Goal: Information Seeking & Learning: Learn about a topic

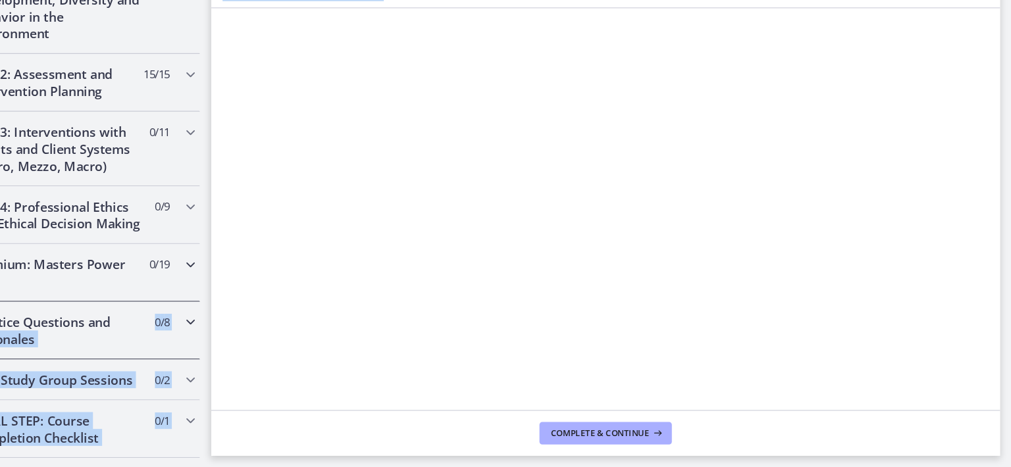
scroll to position [380, 0]
click at [128, 354] on h2 "Practice Questions and Rationales" at bounding box center [119, 338] width 161 height 32
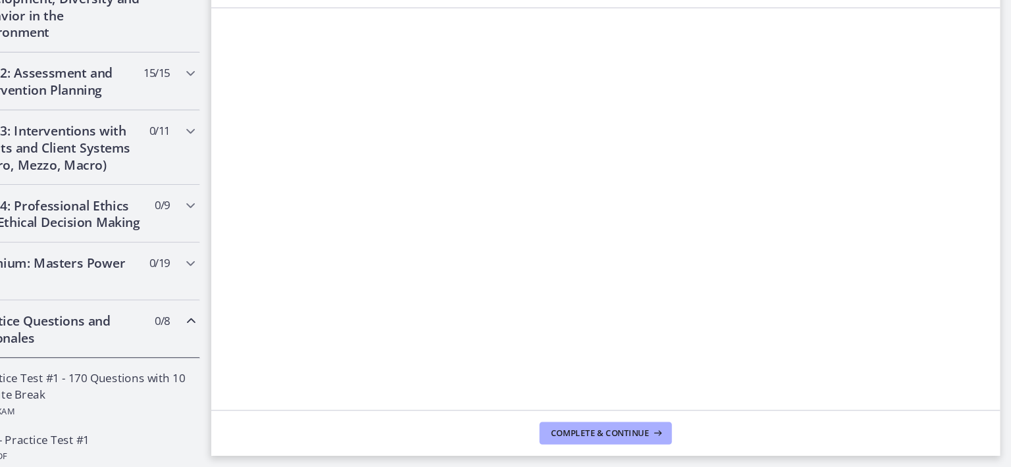
click at [137, 103] on h2 "Unit 2: Assessment and Intervention Planning" at bounding box center [119, 107] width 161 height 32
click at [138, 322] on h2 "Practice Questions and Rationales" at bounding box center [119, 338] width 161 height 32
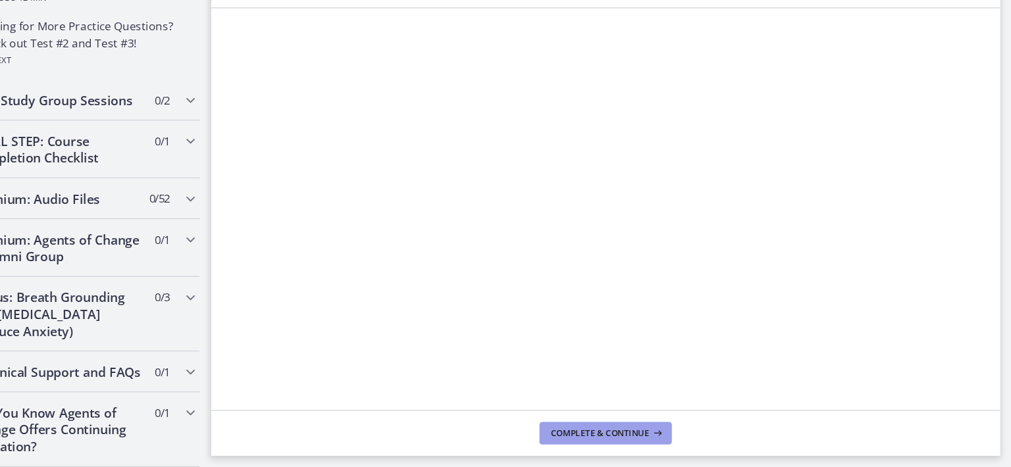
click at [656, 435] on span "Complete & continue" at bounding box center [626, 435] width 92 height 11
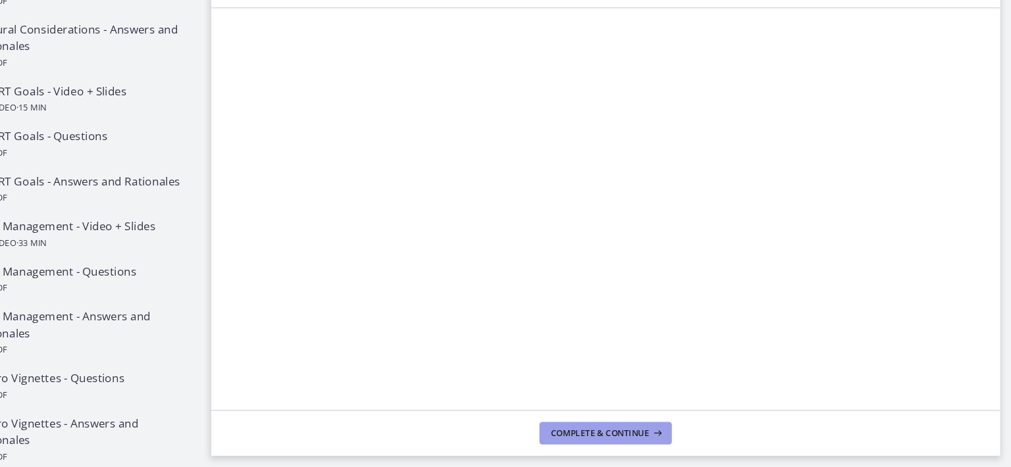
click at [667, 430] on span "Complete & continue" at bounding box center [626, 435] width 92 height 11
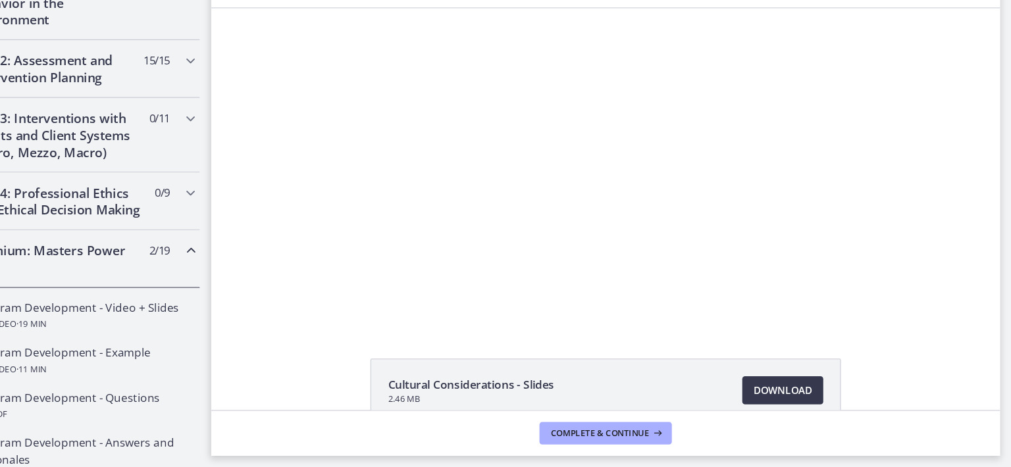
scroll to position [448, 0]
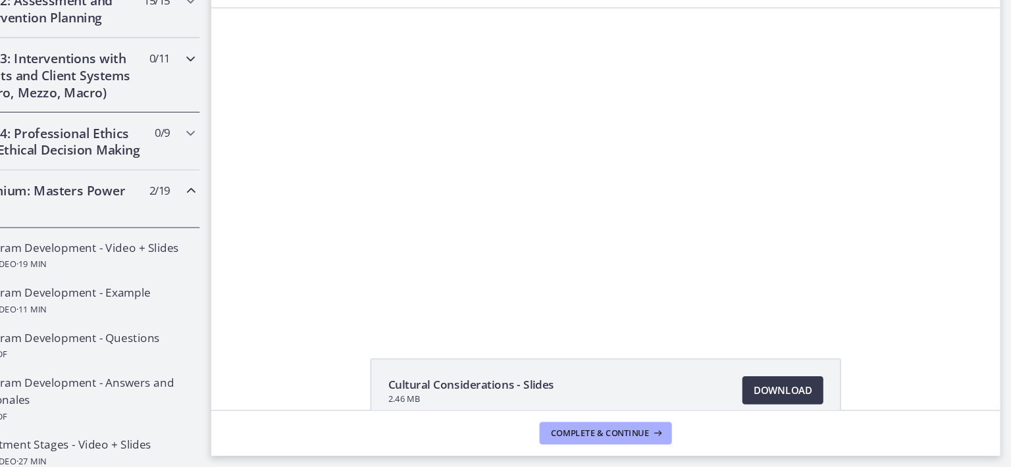
click at [207, 93] on div "Unit 3: Interventions with Clients and Client Systems (Micro, Mezzo, Macro) 0 /…" at bounding box center [132, 101] width 242 height 70
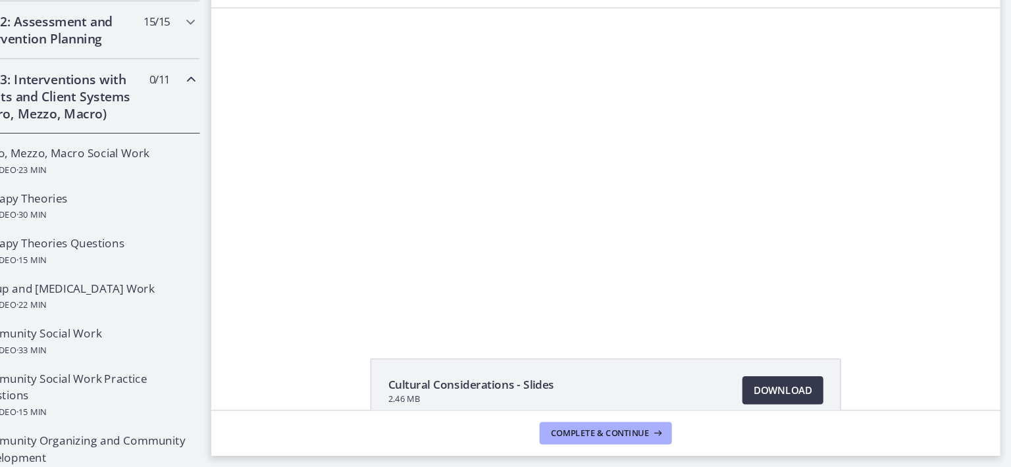
scroll to position [411, 0]
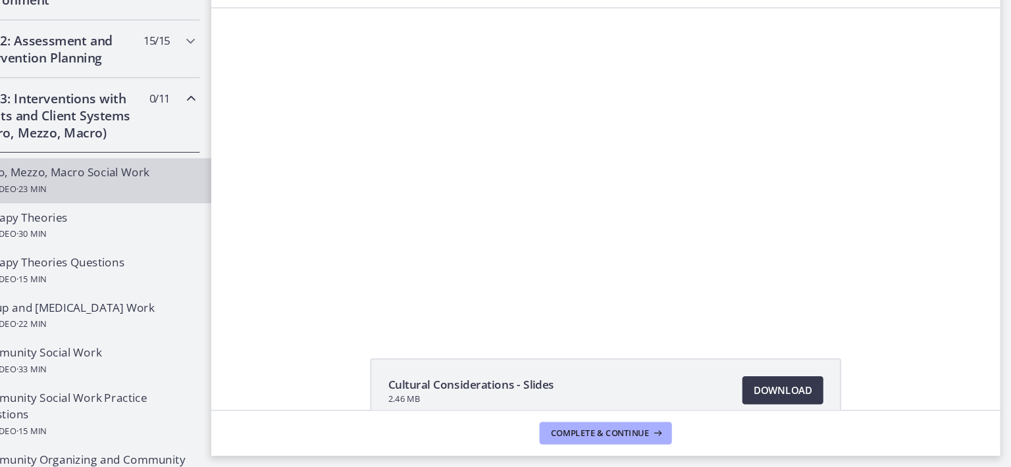
click at [109, 193] on div "Micro, Mezzo, Macro Social Work Video · 23 min" at bounding box center [144, 200] width 205 height 32
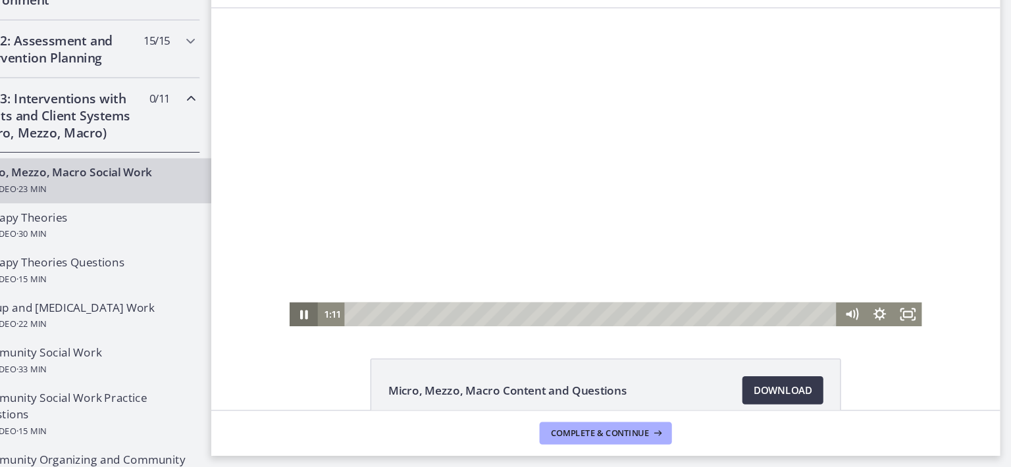
click at [293, 297] on icon "Pause" at bounding box center [296, 294] width 7 height 9
click at [289, 297] on icon "Play Video" at bounding box center [297, 294] width 26 height 22
click at [625, 253] on div at bounding box center [579, 156] width 591 height 297
click at [498, 294] on div "8:01" at bounding box center [567, 294] width 444 height 22
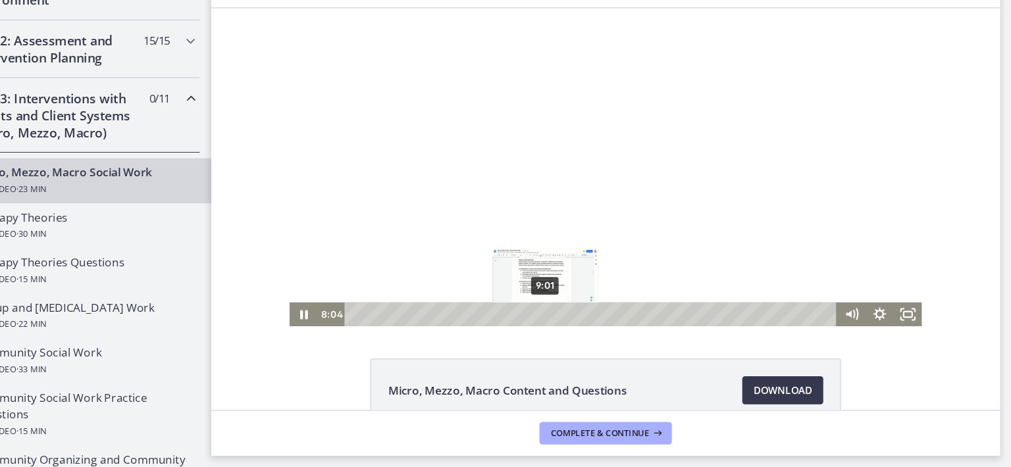
click at [518, 292] on div "9:01" at bounding box center [567, 294] width 444 height 22
click at [571, 295] on div "11:41" at bounding box center [567, 294] width 444 height 22
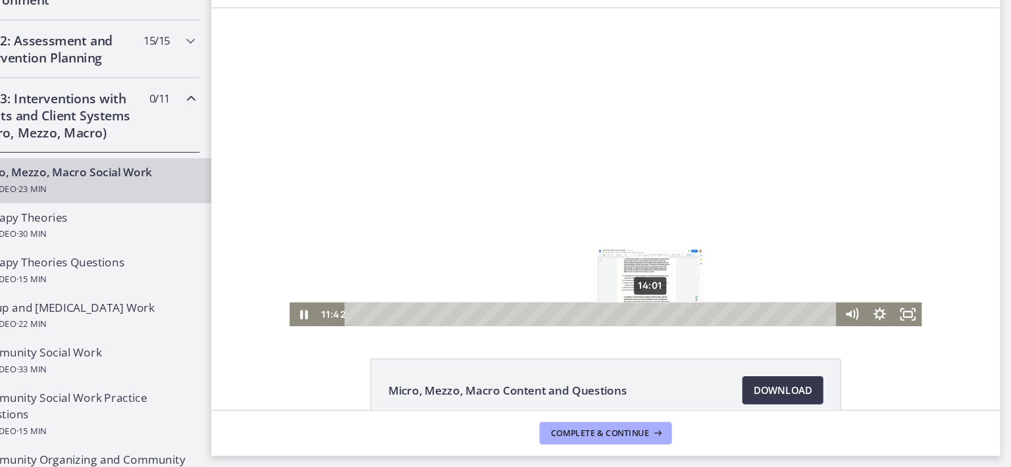
click at [617, 293] on div "14:01" at bounding box center [567, 294] width 444 height 22
click at [290, 290] on icon "Pause" at bounding box center [297, 294] width 26 height 22
click at [294, 290] on icon "Play Video" at bounding box center [297, 294] width 7 height 9
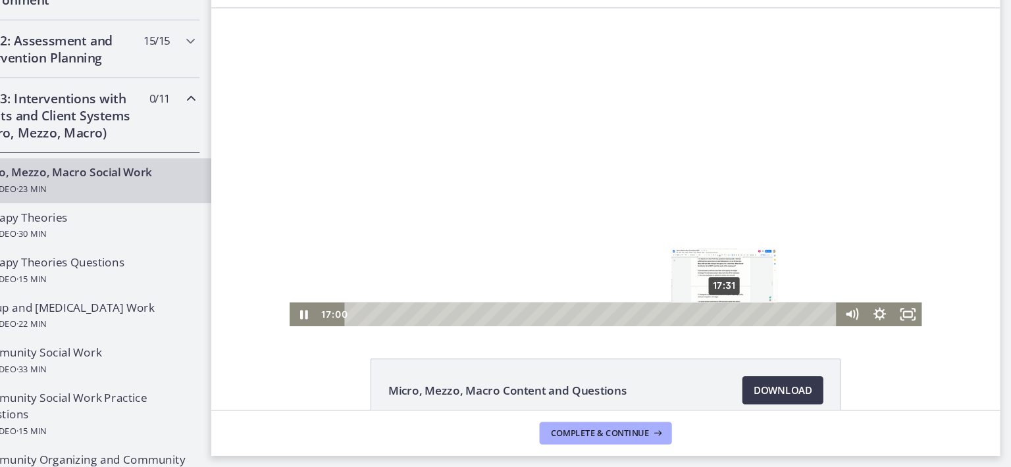
click at [686, 295] on div "17:31" at bounding box center [567, 294] width 444 height 22
click at [286, 290] on icon "Pause" at bounding box center [297, 294] width 26 height 22
click at [286, 290] on icon "Play Video" at bounding box center [297, 294] width 26 height 22
click at [706, 293] on div "18:33" at bounding box center [567, 294] width 444 height 22
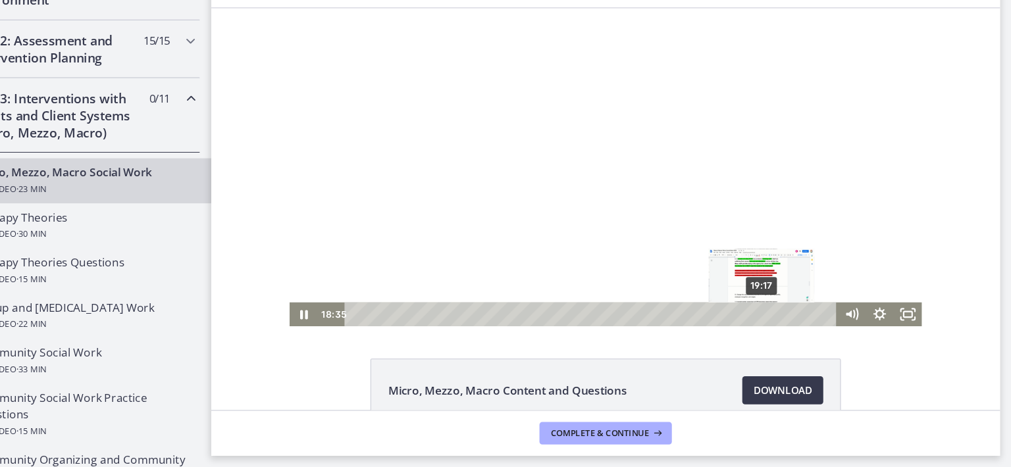
click at [721, 293] on div "19:17" at bounding box center [567, 294] width 444 height 22
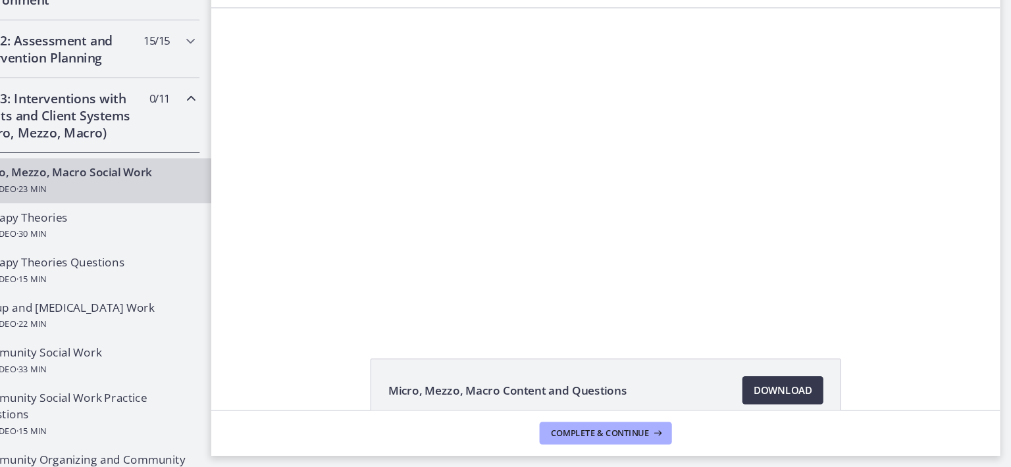
click at [342, 336] on div "Micro, Mezzo, Macro Content and Questions Download Opens in a new window" at bounding box center [631, 226] width 737 height 376
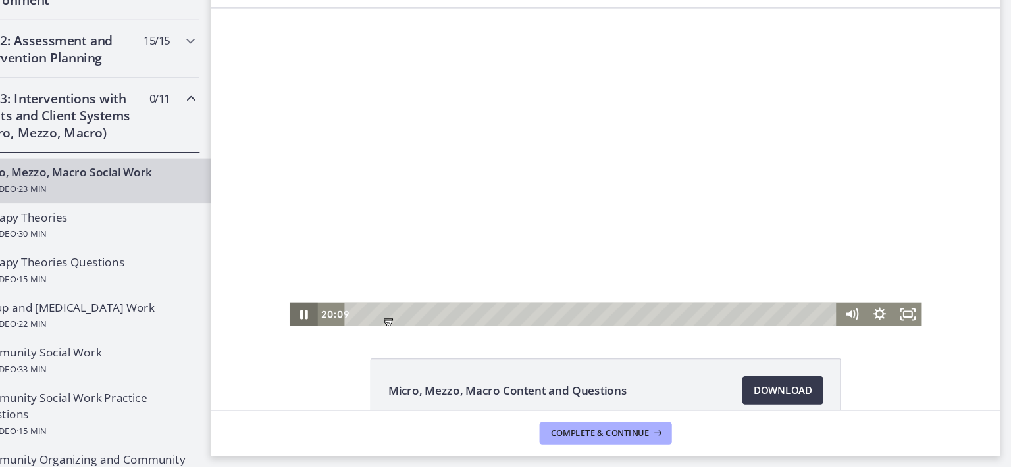
click at [292, 297] on icon "Pause" at bounding box center [297, 294] width 26 height 22
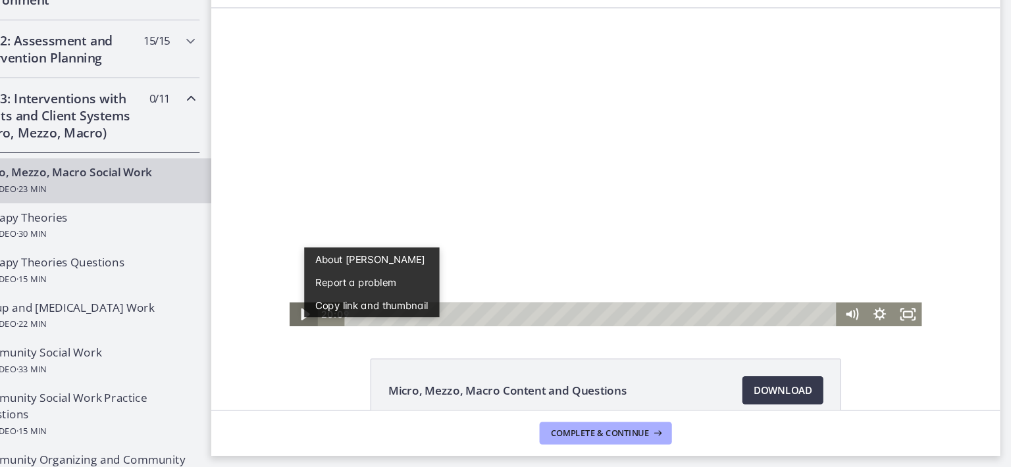
click at [294, 296] on icon "Play Video" at bounding box center [298, 294] width 8 height 11
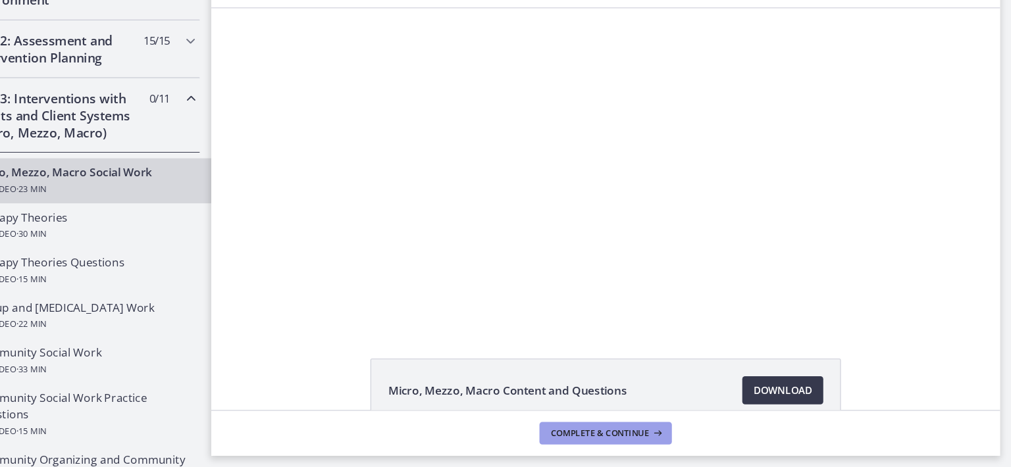
click at [628, 431] on span "Complete & continue" at bounding box center [626, 435] width 92 height 11
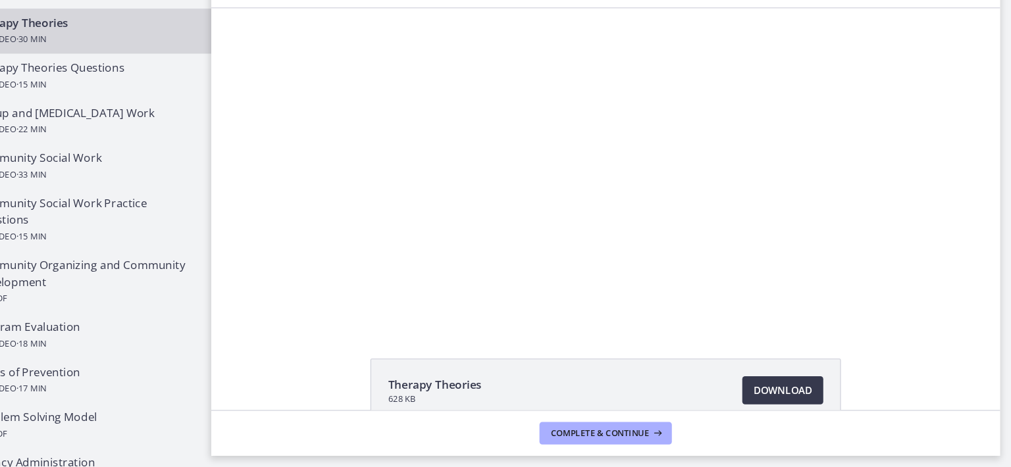
scroll to position [588, 0]
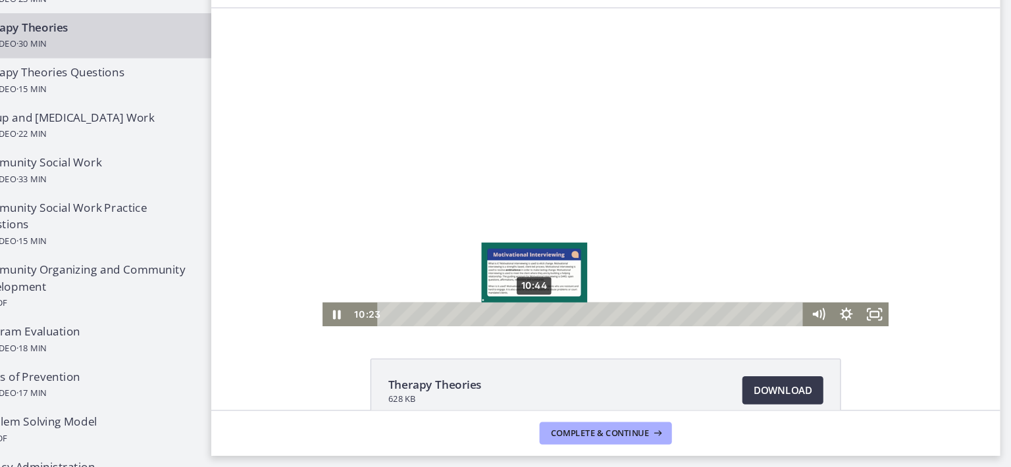
click at [508, 297] on div "10:44" at bounding box center [567, 294] width 382 height 22
click at [512, 296] on div "11:03" at bounding box center [567, 294] width 382 height 22
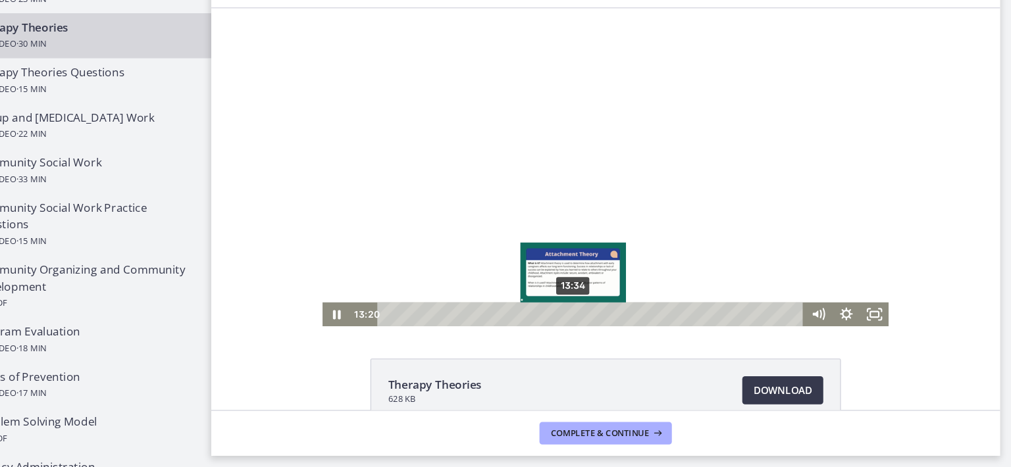
click at [544, 295] on div "13:34" at bounding box center [567, 294] width 382 height 22
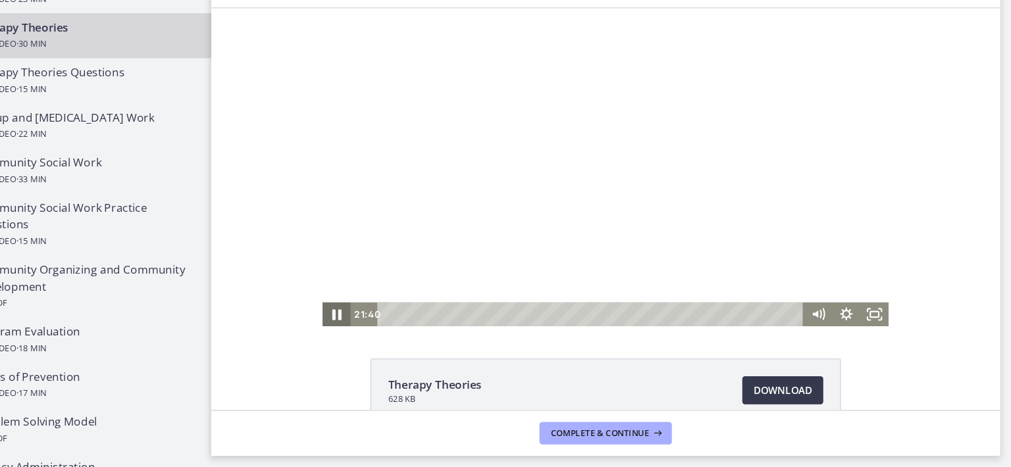
click at [322, 286] on icon "Pause" at bounding box center [328, 294] width 32 height 27
click at [322, 286] on icon "Play Video" at bounding box center [329, 294] width 26 height 22
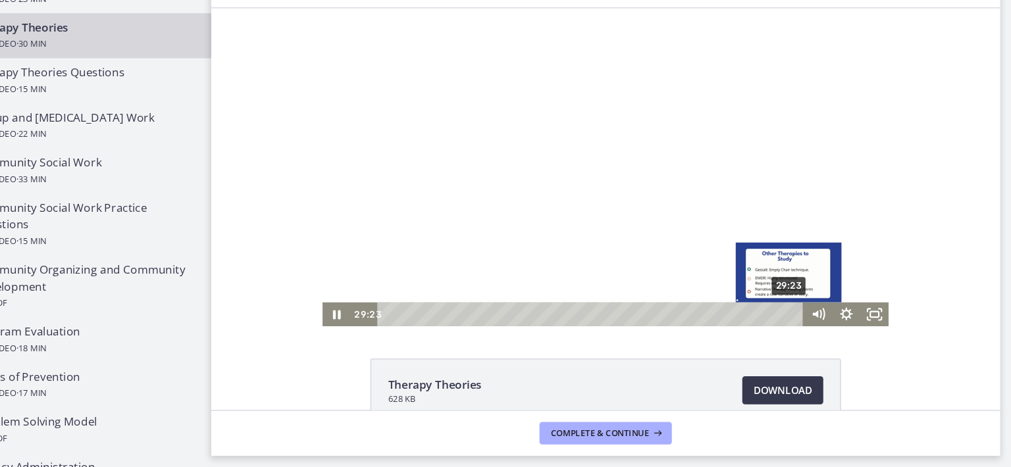
click at [746, 296] on div "29:23" at bounding box center [567, 294] width 382 height 22
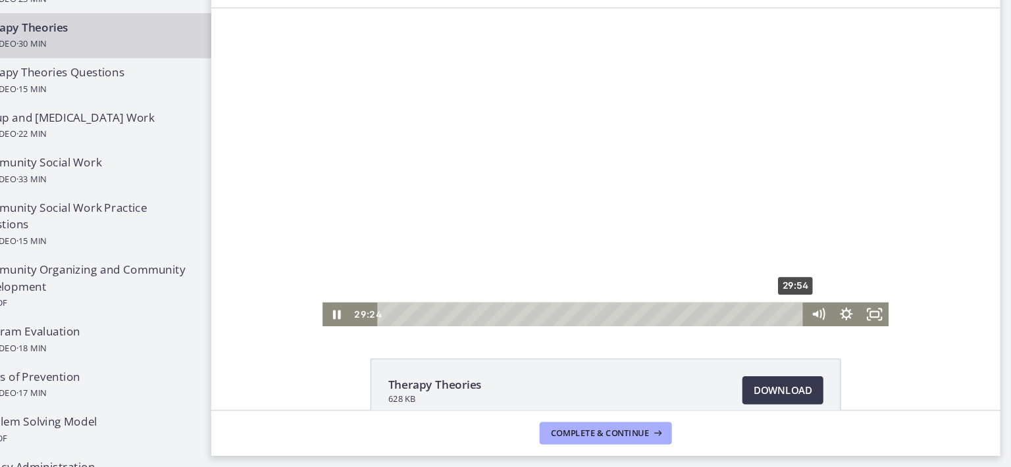
click at [758, 297] on div "29:54" at bounding box center [565, 294] width 399 height 22
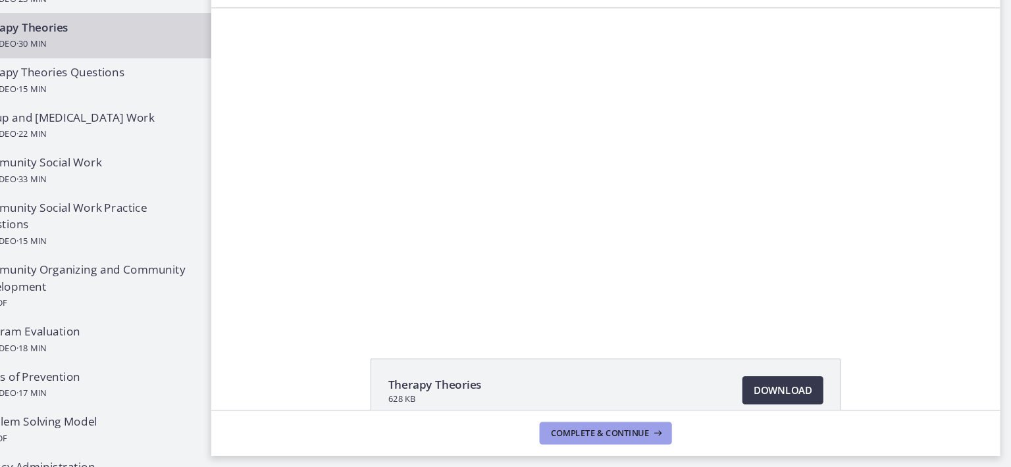
click at [631, 438] on span "Complete & continue" at bounding box center [626, 435] width 92 height 11
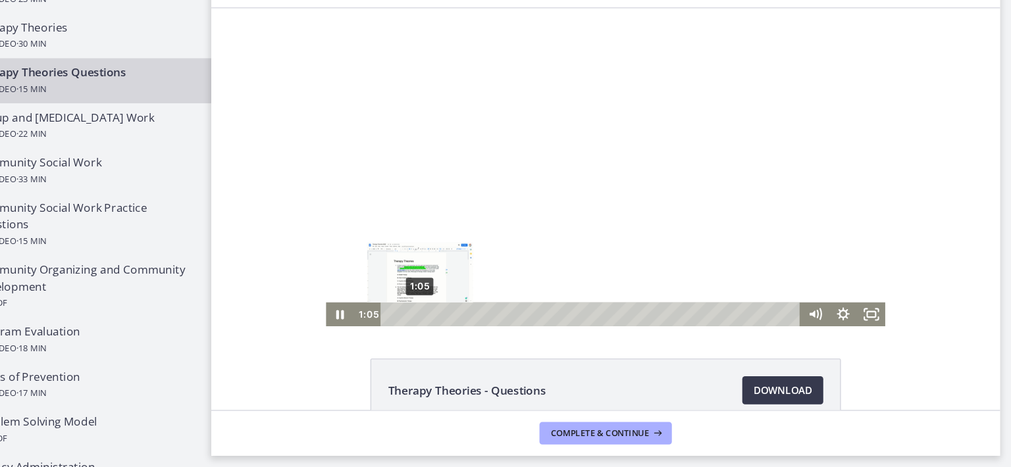
click at [401, 292] on div "1:05" at bounding box center [567, 294] width 376 height 22
click at [414, 292] on div "1:37" at bounding box center [567, 294] width 376 height 22
click at [421, 292] on div "1:54" at bounding box center [567, 294] width 376 height 22
click at [427, 292] on div "2:09" at bounding box center [567, 294] width 376 height 22
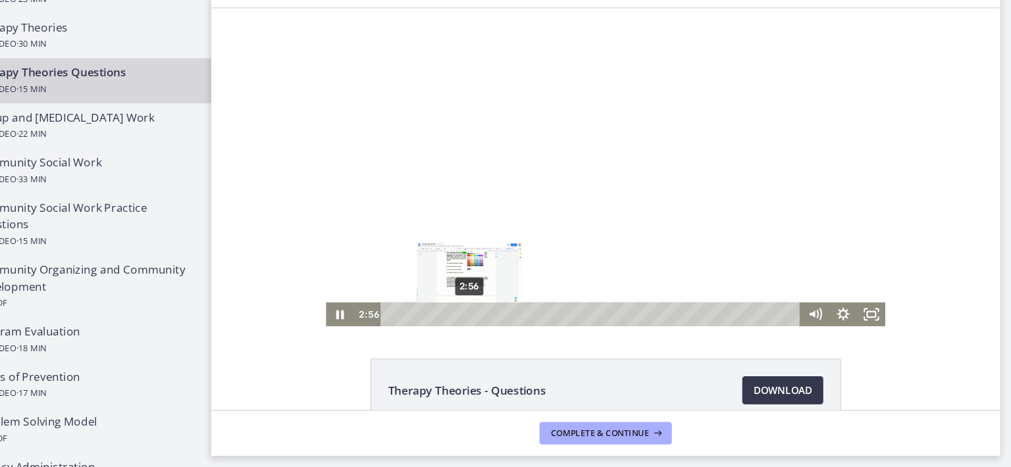
click at [447, 292] on div "2:56" at bounding box center [567, 294] width 376 height 22
click at [456, 293] on div "3:17" at bounding box center [567, 294] width 376 height 22
click at [466, 292] on div "3:42" at bounding box center [567, 294] width 376 height 22
click at [462, 293] on div "3:33" at bounding box center [567, 294] width 376 height 22
click at [481, 297] on div "4:19" at bounding box center [567, 294] width 376 height 22
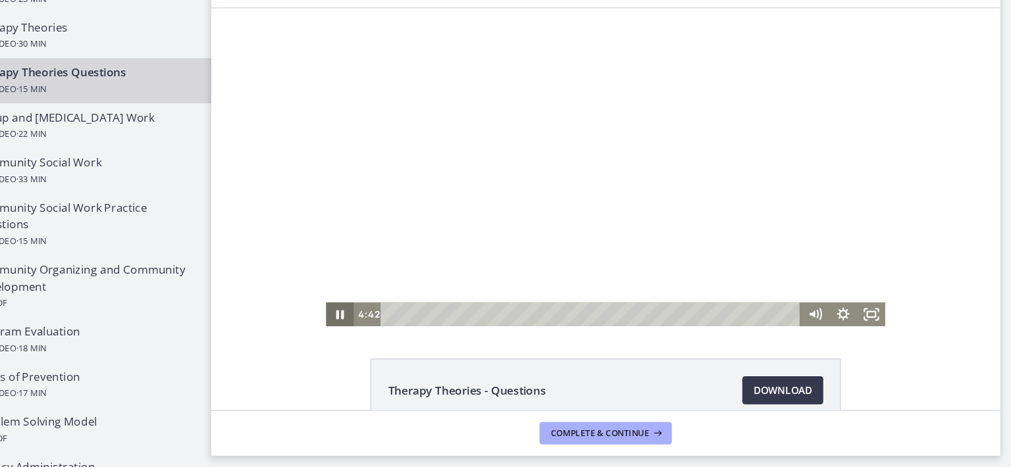
click at [327, 294] on icon "Pause" at bounding box center [331, 294] width 26 height 22
click at [331, 299] on icon "Play Video" at bounding box center [332, 294] width 32 height 27
click at [498, 291] on div "5:00" at bounding box center [567, 294] width 376 height 22
click at [509, 292] on div "5:27" at bounding box center [567, 294] width 376 height 22
click at [522, 292] on div "5:57" at bounding box center [567, 294] width 376 height 22
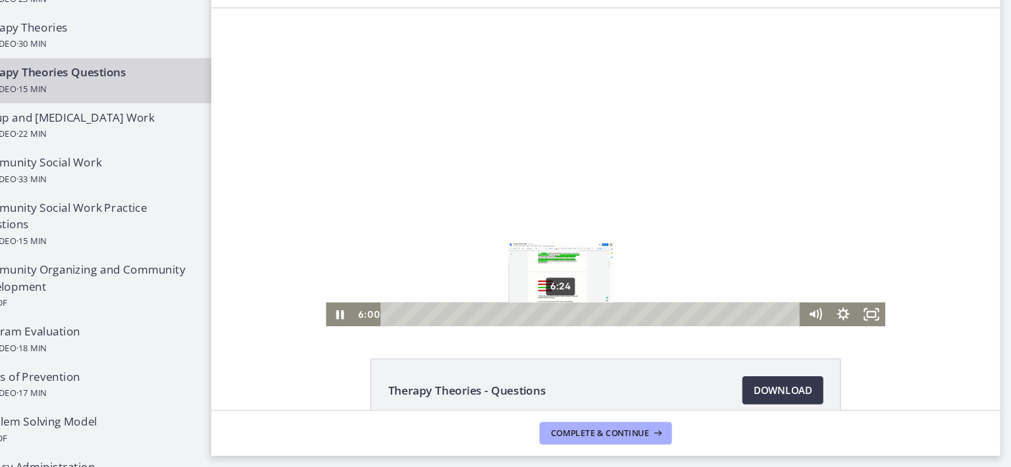
click at [533, 292] on div "6:24" at bounding box center [567, 294] width 376 height 22
click at [551, 296] on div "7:07" at bounding box center [567, 294] width 376 height 22
click at [334, 282] on icon "Pause" at bounding box center [331, 294] width 32 height 27
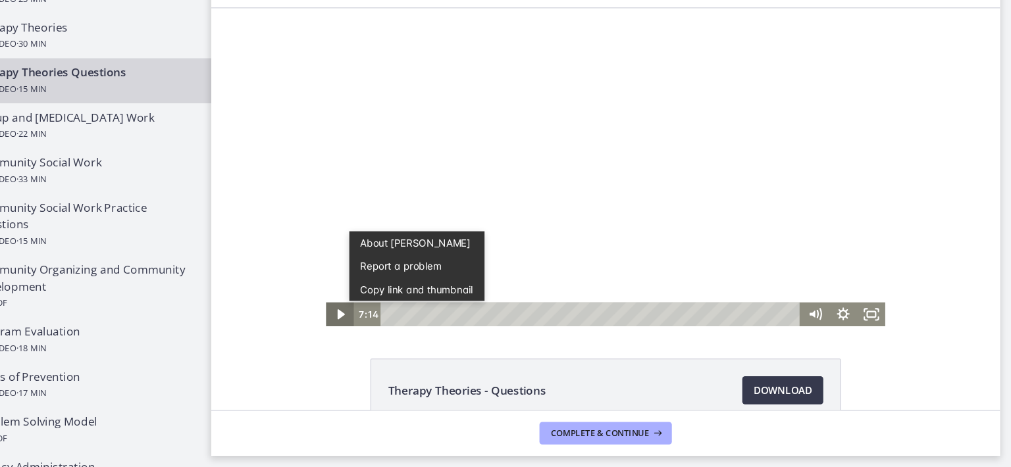
click at [326, 286] on icon "Play Video" at bounding box center [332, 294] width 26 height 22
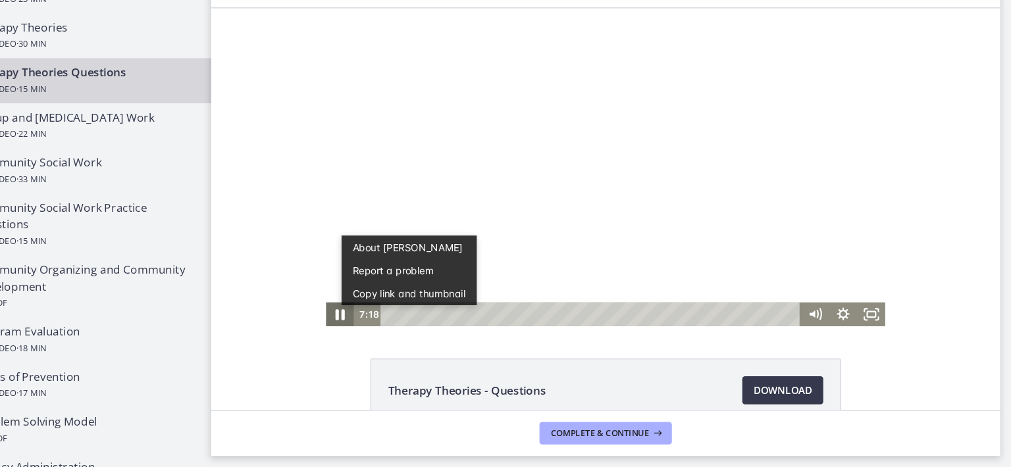
click at [326, 286] on icon "Pause" at bounding box center [331, 294] width 32 height 27
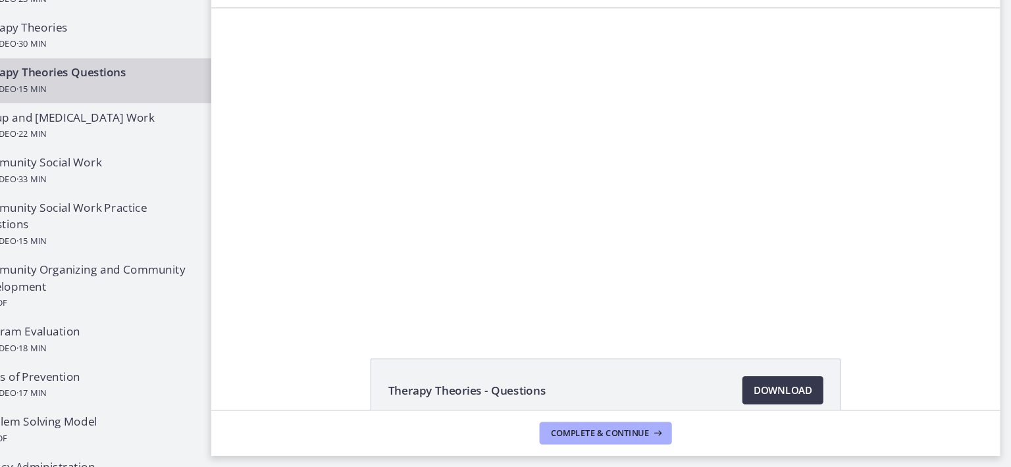
click at [905, 212] on div "Click for sound @keyframes VOLUME_SMALL_WAVE_FLASH { 0% { opacity: 0; } 33% { o…" at bounding box center [579, 156] width 737 height 297
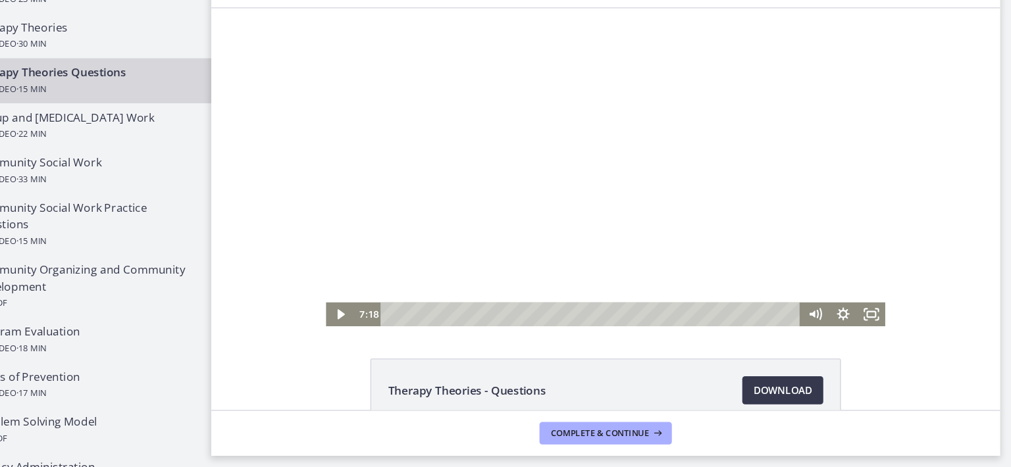
drag, startPoint x: 811, startPoint y: 155, endPoint x: 809, endPoint y: 171, distance: 16.6
click at [809, 171] on div at bounding box center [579, 156] width 523 height 297
click at [813, 151] on div at bounding box center [579, 156] width 523 height 297
click at [653, 295] on div "11:14" at bounding box center [567, 294] width 376 height 22
click at [661, 295] on div "11:34" at bounding box center [567, 294] width 376 height 22
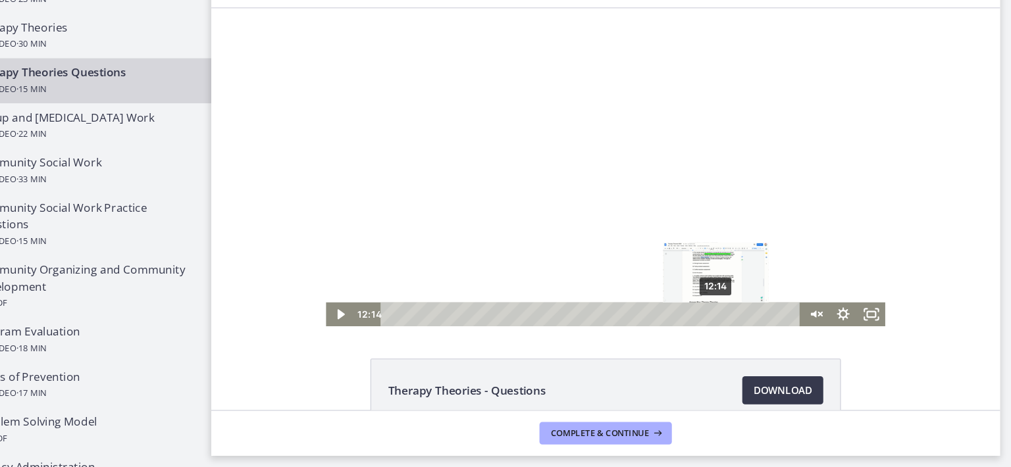
click at [678, 292] on div "12:14" at bounding box center [567, 294] width 376 height 22
click at [690, 292] on div "12:44" at bounding box center [567, 294] width 376 height 22
click at [329, 290] on icon "Play Video" at bounding box center [332, 294] width 26 height 22
click at [329, 290] on icon "Pause" at bounding box center [331, 295] width 9 height 11
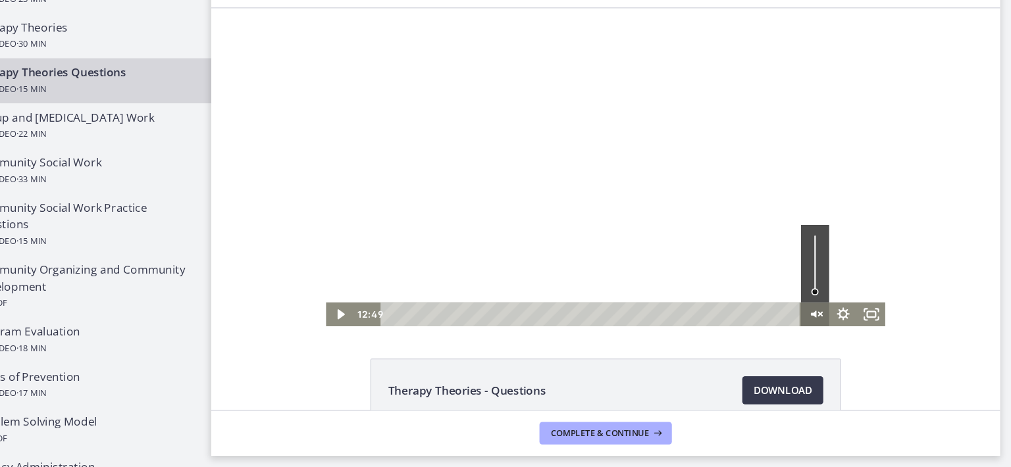
click at [775, 292] on icon "Unmute" at bounding box center [774, 294] width 26 height 22
drag, startPoint x: 764, startPoint y: 271, endPoint x: 757, endPoint y: 247, distance: 25.4
click at [761, 247] on div "Volume" at bounding box center [774, 247] width 26 height 72
click at [328, 287] on icon "Play Video" at bounding box center [332, 294] width 26 height 22
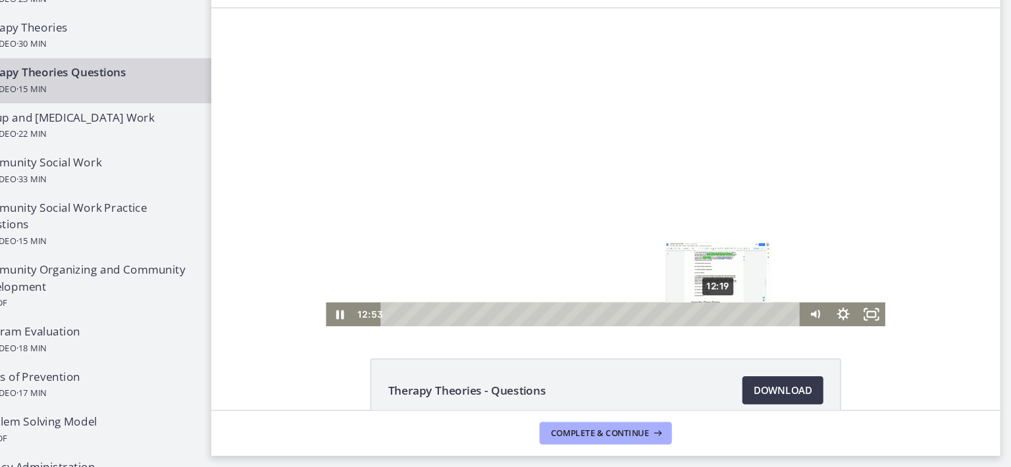
click at [680, 293] on div "12:19" at bounding box center [567, 294] width 376 height 22
click at [317, 301] on icon "Pause" at bounding box center [331, 294] width 32 height 27
click at [319, 301] on icon "Play Video" at bounding box center [332, 294] width 26 height 22
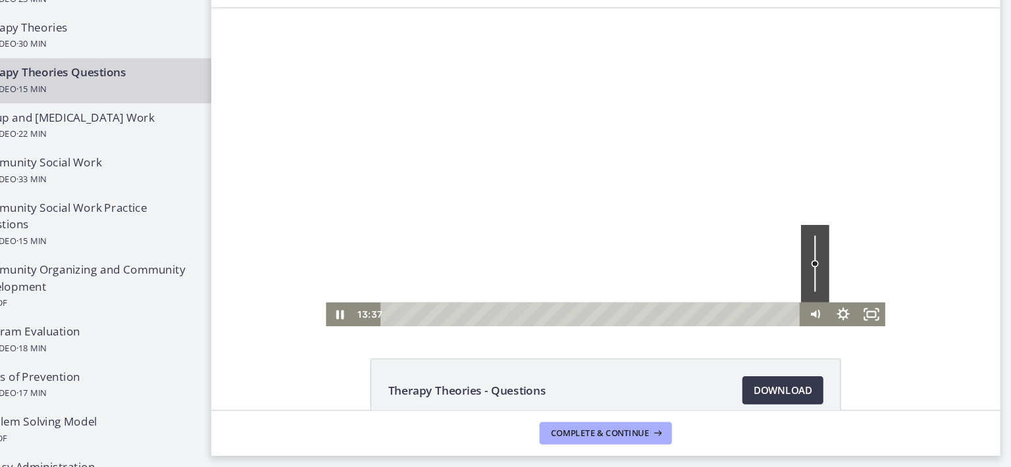
click at [773, 238] on div "Volume" at bounding box center [774, 247] width 26 height 72
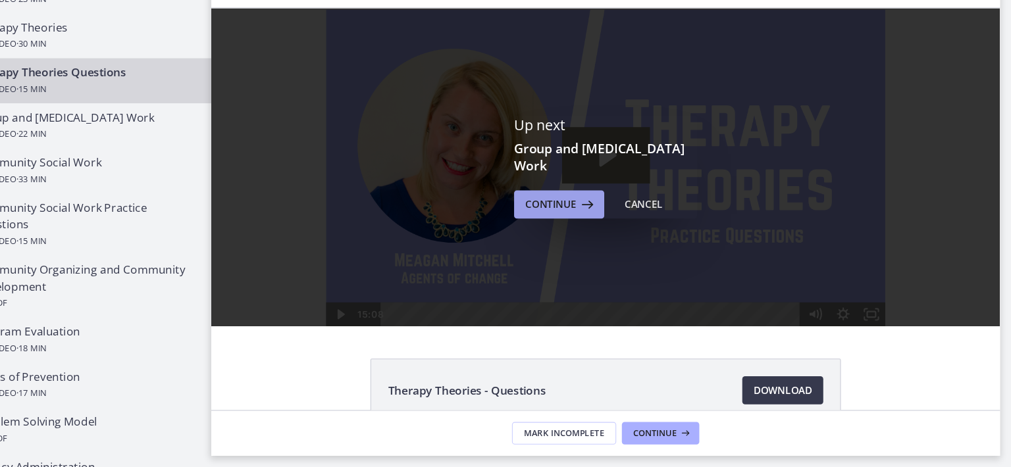
click at [576, 226] on span "Continue" at bounding box center [580, 222] width 47 height 16
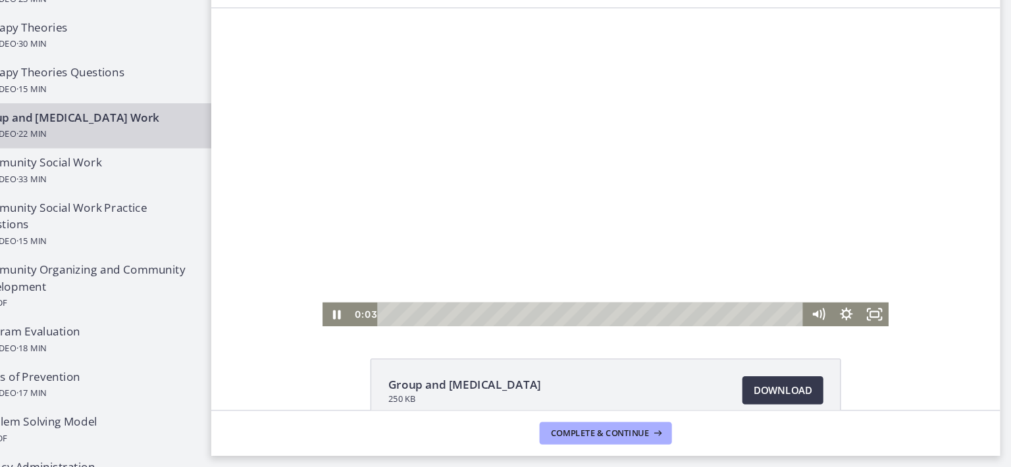
click at [386, 293] on div "Playbar" at bounding box center [567, 294] width 382 height 22
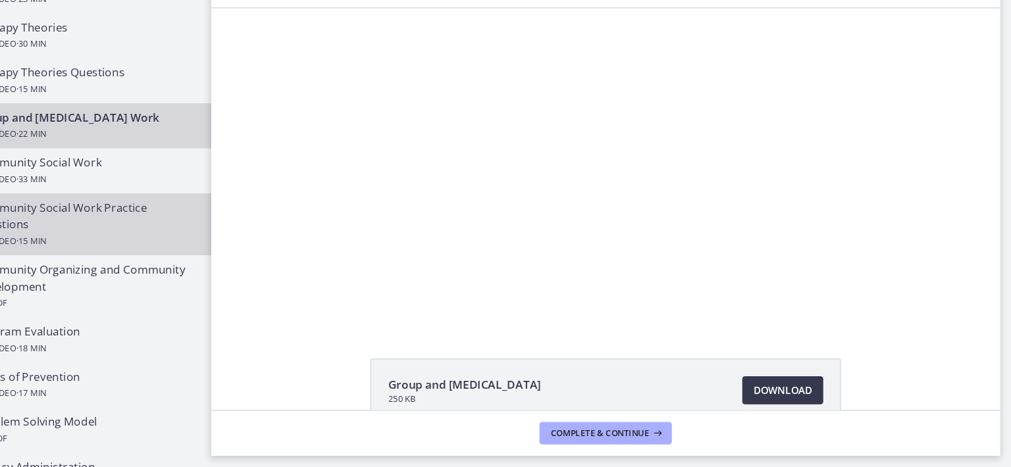
click at [154, 230] on div "Community Social Work Practice Questions Video · 15 min" at bounding box center [144, 240] width 205 height 47
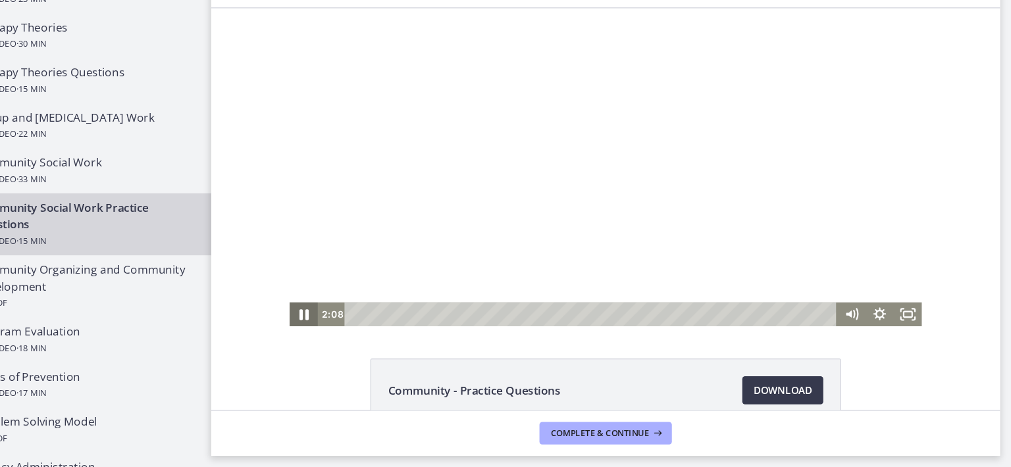
click at [291, 292] on icon "Pause" at bounding box center [297, 294] width 32 height 27
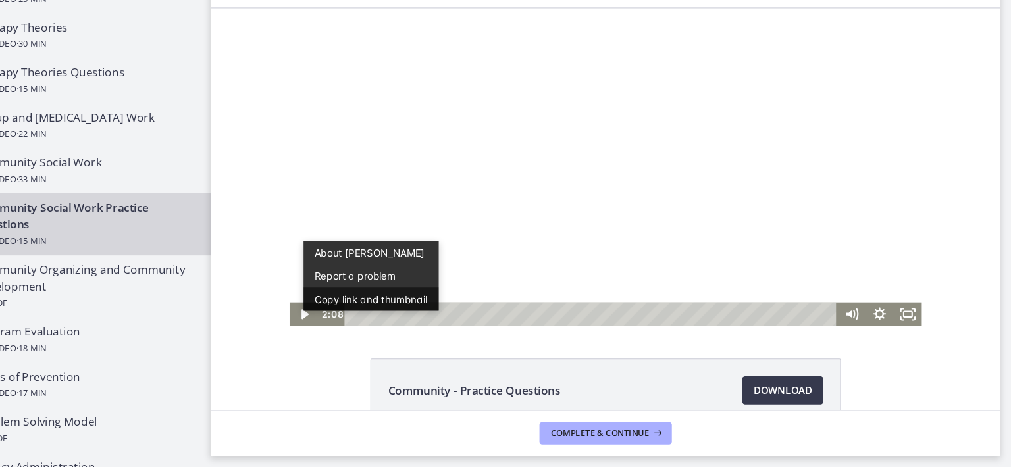
click at [416, 288] on button "Copy link and thumbnail" at bounding box center [360, 280] width 126 height 22
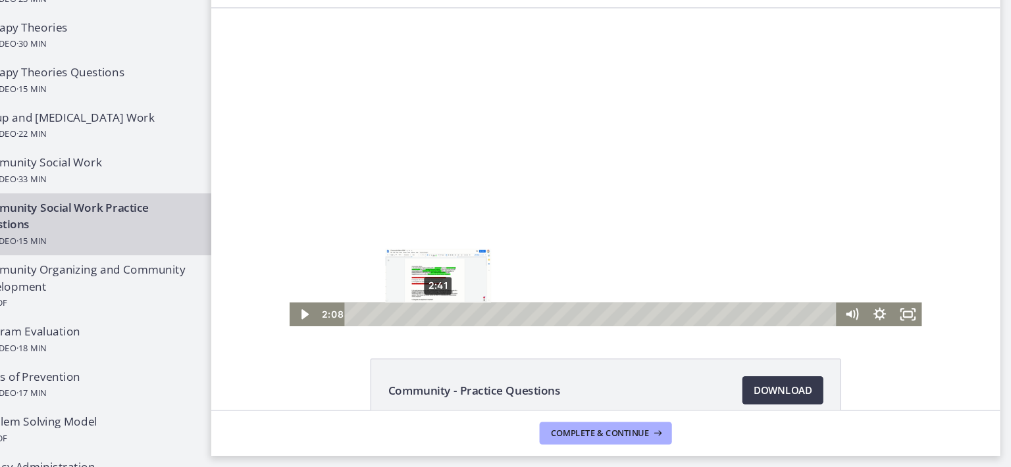
click at [418, 293] on div "2:41" at bounding box center [567, 294] width 444 height 22
click at [294, 292] on icon "Play Video" at bounding box center [297, 294] width 26 height 22
click at [438, 295] on div "3:23" at bounding box center [567, 294] width 444 height 22
click at [299, 293] on icon "Pause" at bounding box center [297, 294] width 26 height 22
click at [299, 293] on icon "Play Video" at bounding box center [298, 294] width 32 height 27
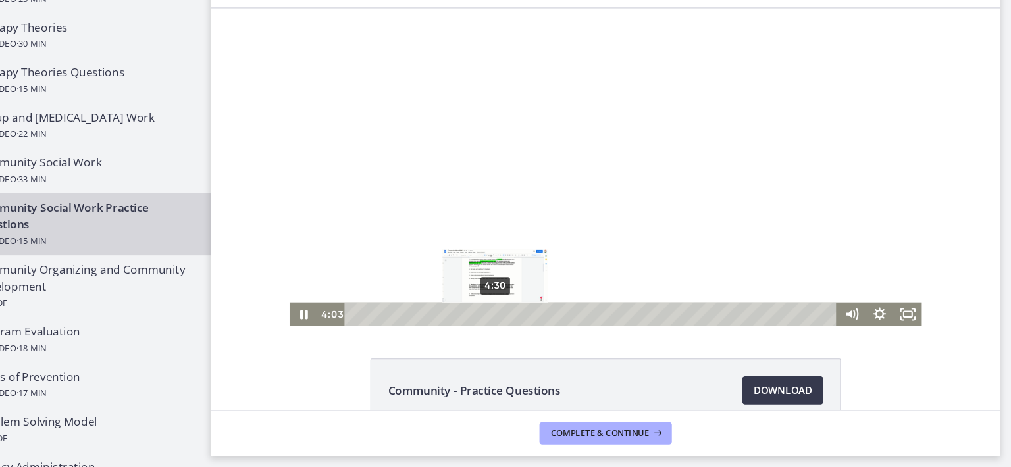
click at [471, 293] on div "4:30" at bounding box center [567, 294] width 444 height 22
click at [540, 297] on div "6:52" at bounding box center [567, 294] width 444 height 22
click at [551, 295] on div "7:15" at bounding box center [567, 294] width 444 height 22
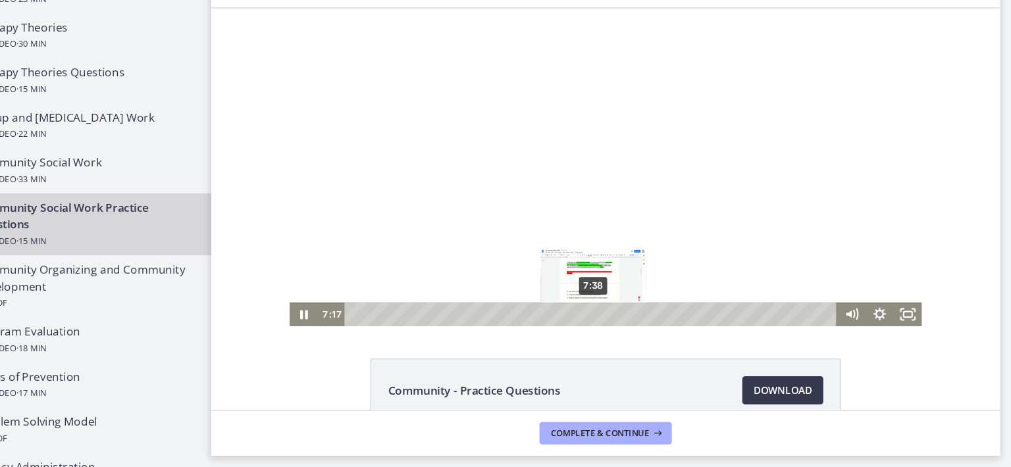
click at [563, 295] on div "7:38" at bounding box center [567, 294] width 444 height 22
click at [571, 295] on div "7:56" at bounding box center [567, 294] width 444 height 22
click at [582, 297] on div "8:19" at bounding box center [567, 294] width 444 height 22
click at [592, 297] on div "8:39" at bounding box center [567, 294] width 444 height 22
click at [610, 295] on div "9:16" at bounding box center [567, 294] width 444 height 22
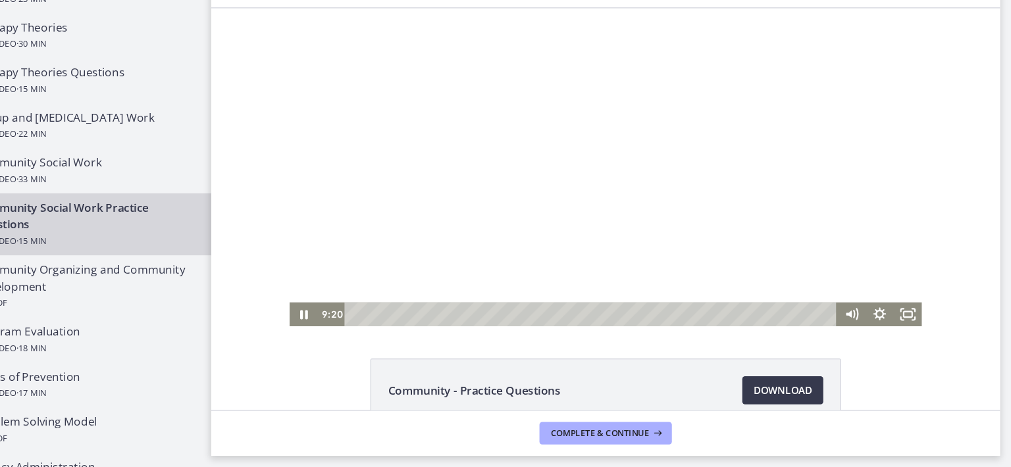
click at [471, 203] on div at bounding box center [579, 156] width 591 height 297
click at [474, 203] on div at bounding box center [579, 156] width 591 height 297
click at [633, 291] on div "10:03" at bounding box center [567, 294] width 444 height 22
click at [646, 296] on div "10:26" at bounding box center [567, 294] width 444 height 22
click at [683, 290] on div "11:46" at bounding box center [567, 294] width 444 height 22
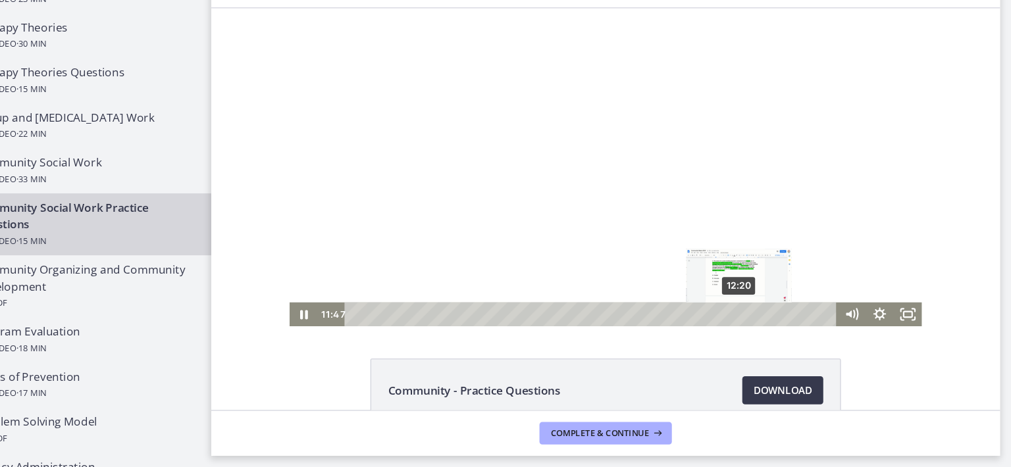
click at [700, 296] on div "12:20" at bounding box center [567, 294] width 444 height 22
click at [742, 296] on div "13:48" at bounding box center [567, 294] width 444 height 22
click at [751, 296] on div "14:05" at bounding box center [567, 294] width 444 height 22
click at [761, 295] on div "14:26" at bounding box center [567, 294] width 444 height 22
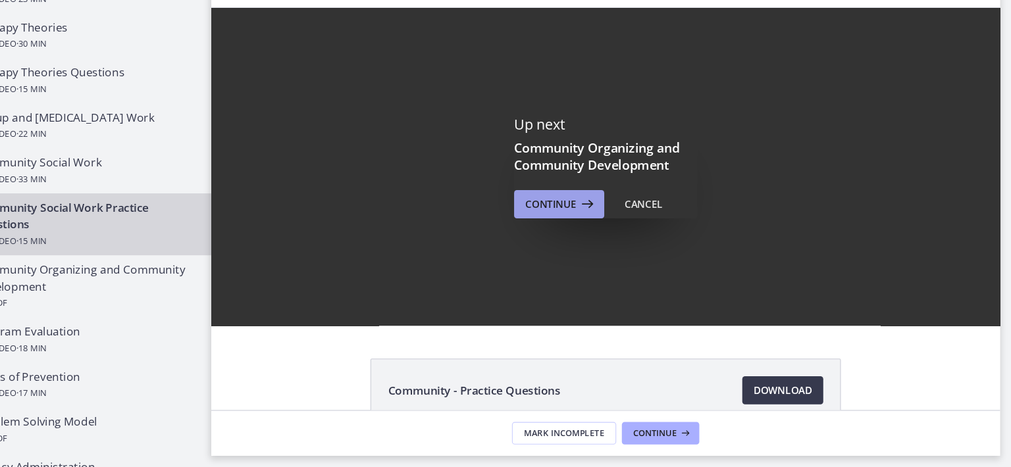
drag, startPoint x: 680, startPoint y: 429, endPoint x: 598, endPoint y: 226, distance: 219.4
click at [569, 220] on span "Continue" at bounding box center [580, 222] width 47 height 16
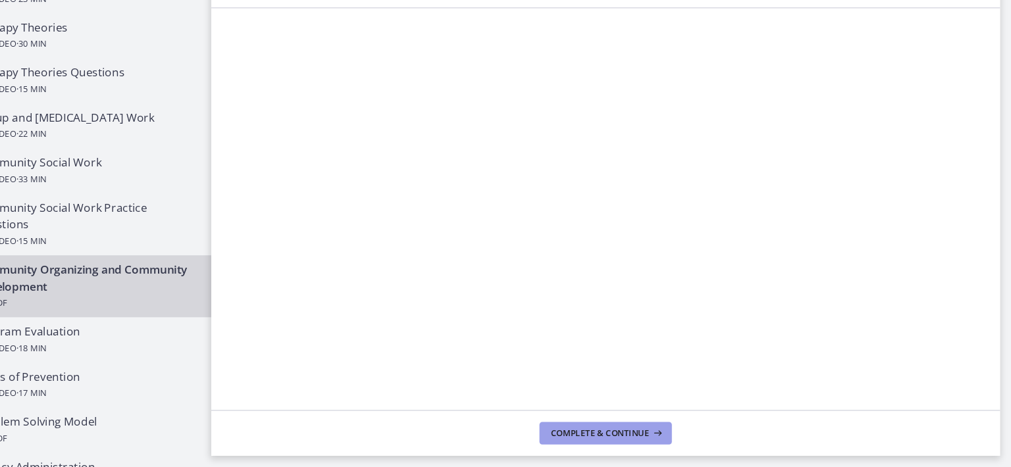
click at [673, 434] on icon at bounding box center [679, 435] width 13 height 11
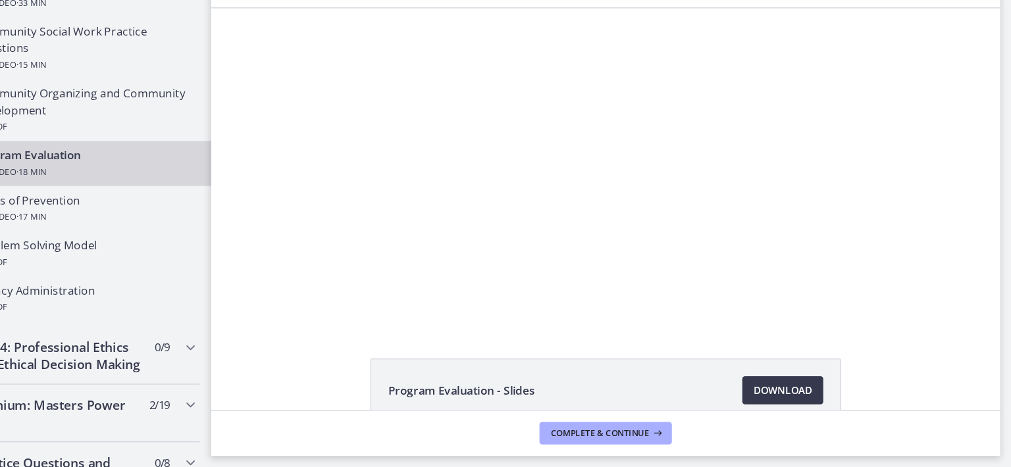
scroll to position [753, 0]
click at [596, 295] on div "Playbar" at bounding box center [567, 294] width 382 height 22
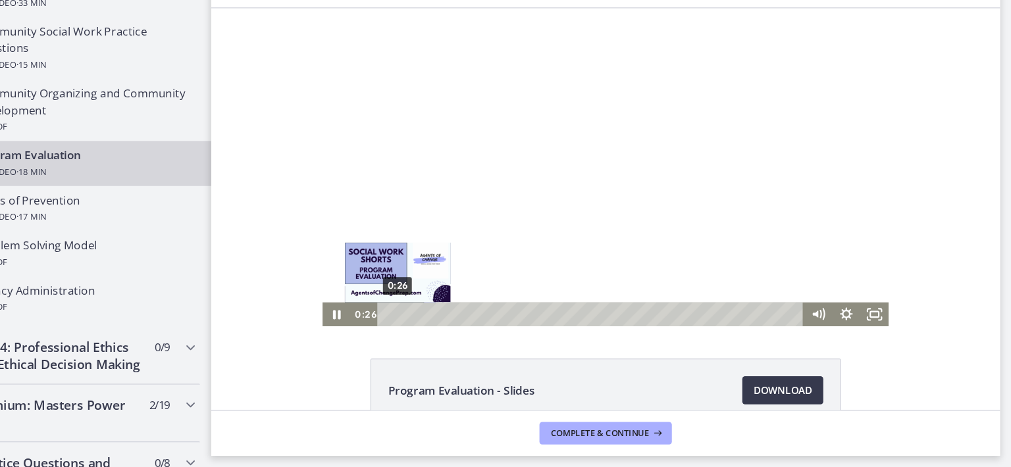
click at [322, 299] on icon "Pause" at bounding box center [328, 294] width 26 height 22
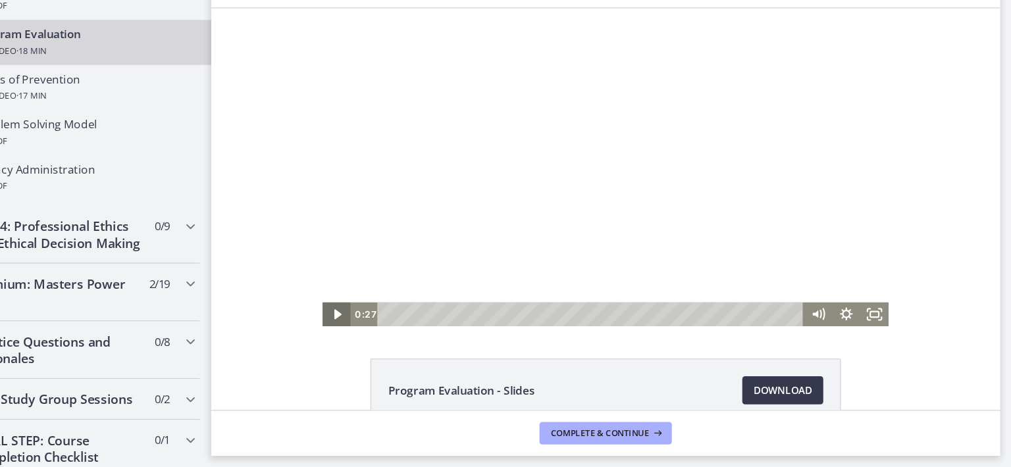
scroll to position [867, 0]
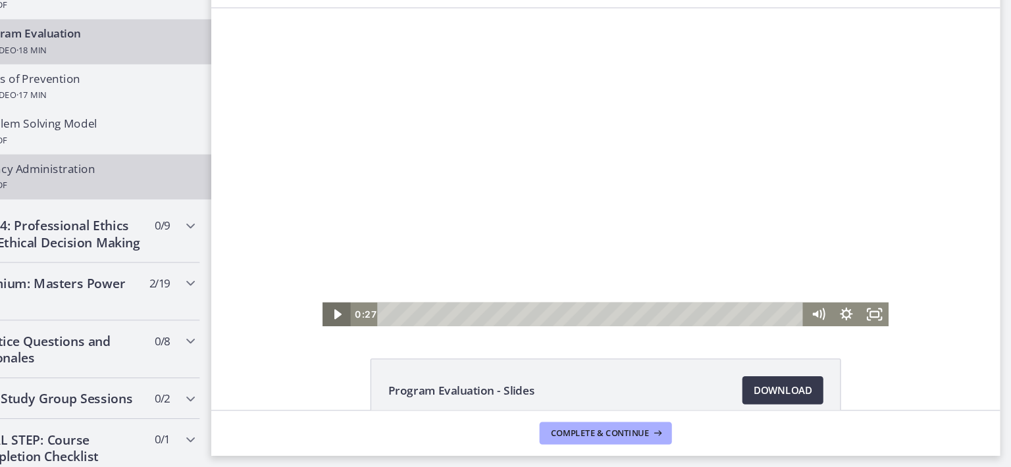
click at [155, 203] on div "PDF" at bounding box center [144, 204] width 205 height 16
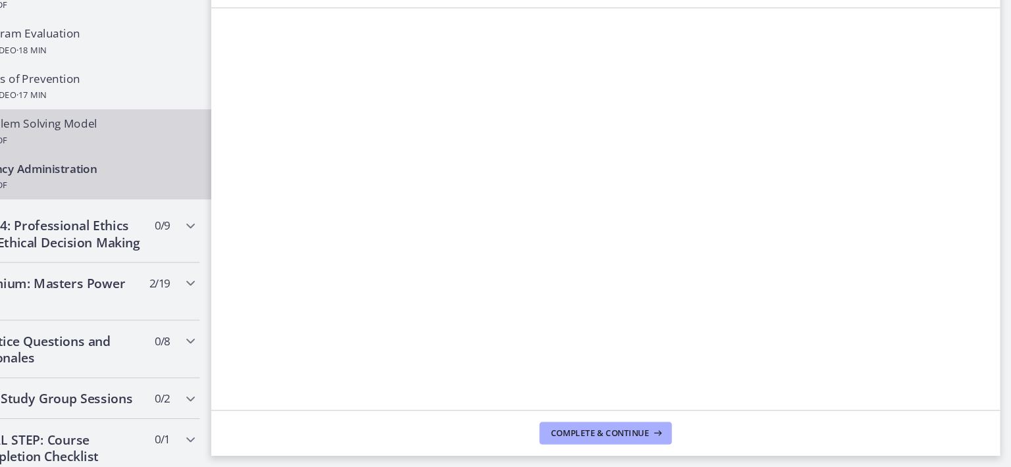
click at [157, 154] on div "PDF" at bounding box center [144, 162] width 205 height 16
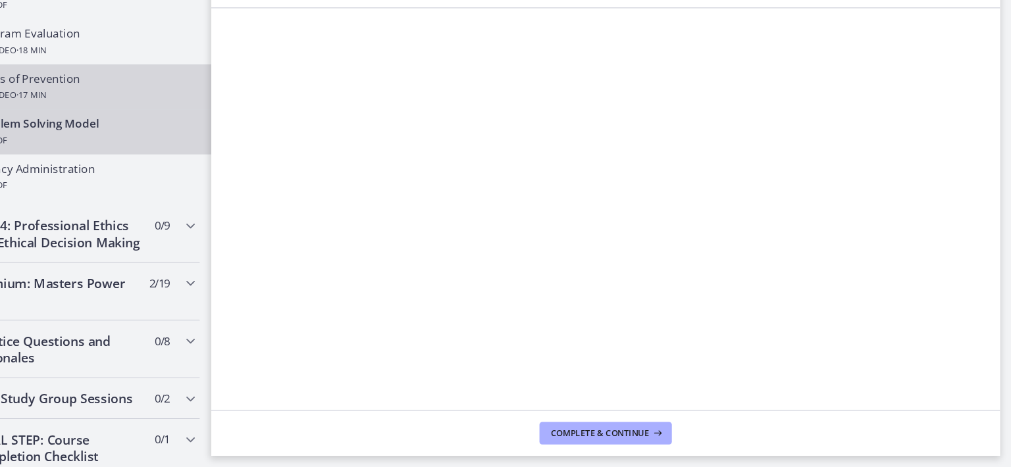
click at [203, 124] on div "Video · 17 min" at bounding box center [144, 120] width 205 height 16
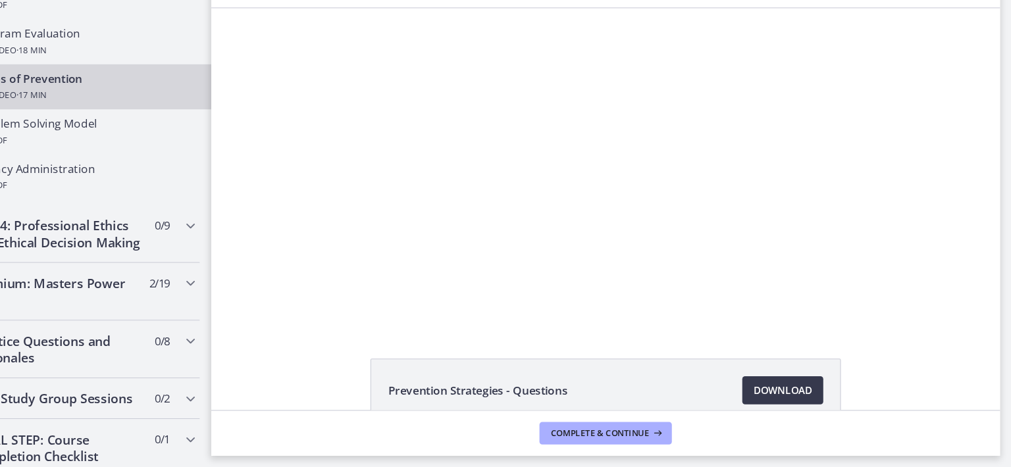
click at [474, 232] on div at bounding box center [579, 156] width 529 height 297
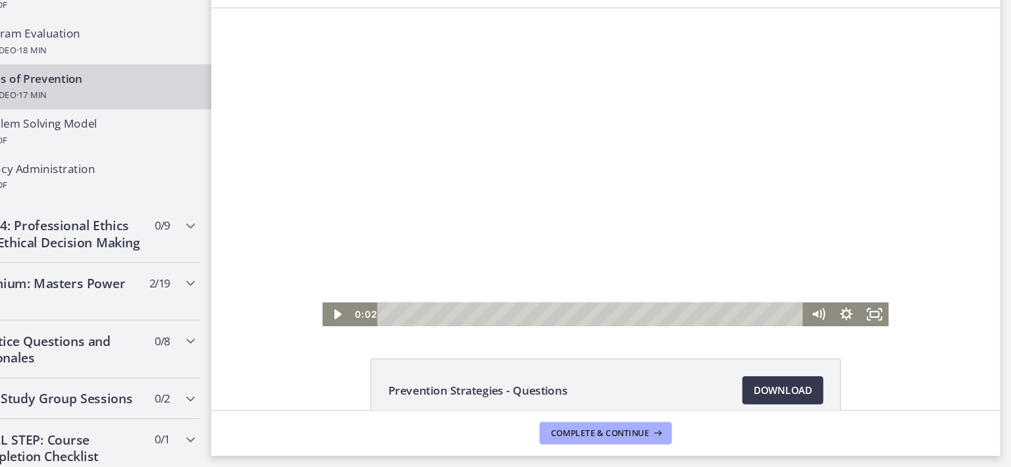
click at [326, 303] on icon "Play Video" at bounding box center [329, 294] width 26 height 22
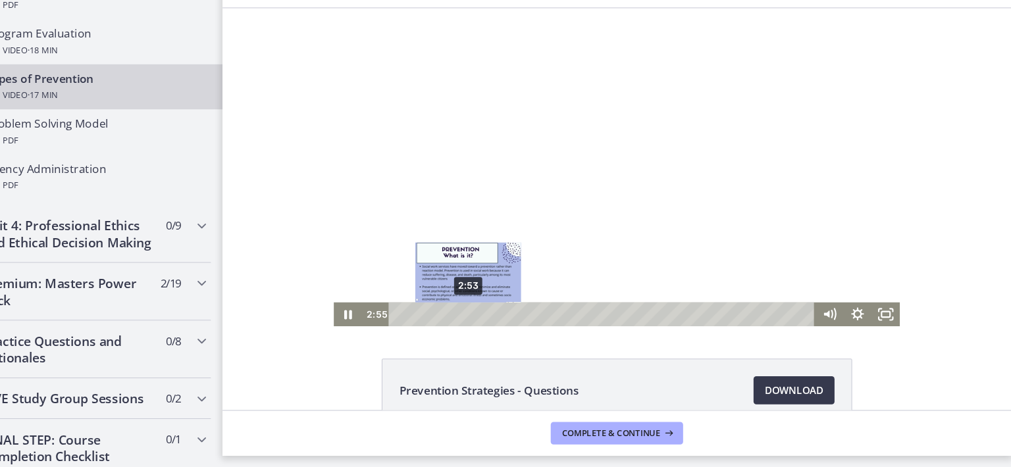
click at [335, 294] on icon "Pause" at bounding box center [339, 294] width 26 height 22
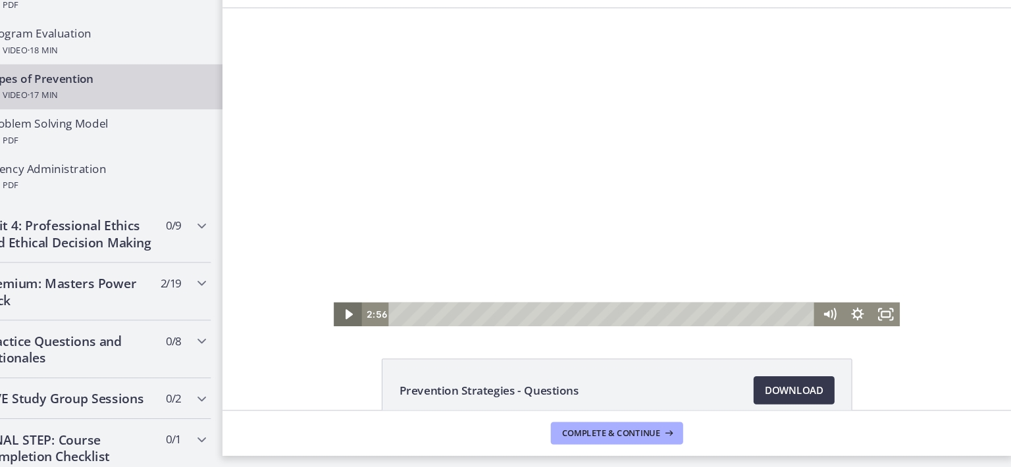
click at [334, 299] on icon "Play Video" at bounding box center [341, 294] width 26 height 22
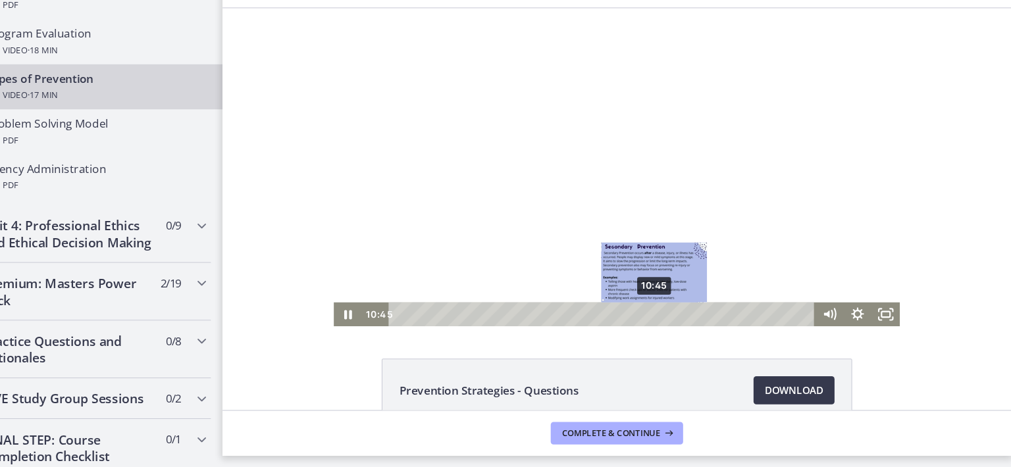
click at [621, 295] on div "10:45" at bounding box center [579, 294] width 382 height 22
click at [636, 295] on div "11:26" at bounding box center [579, 294] width 382 height 22
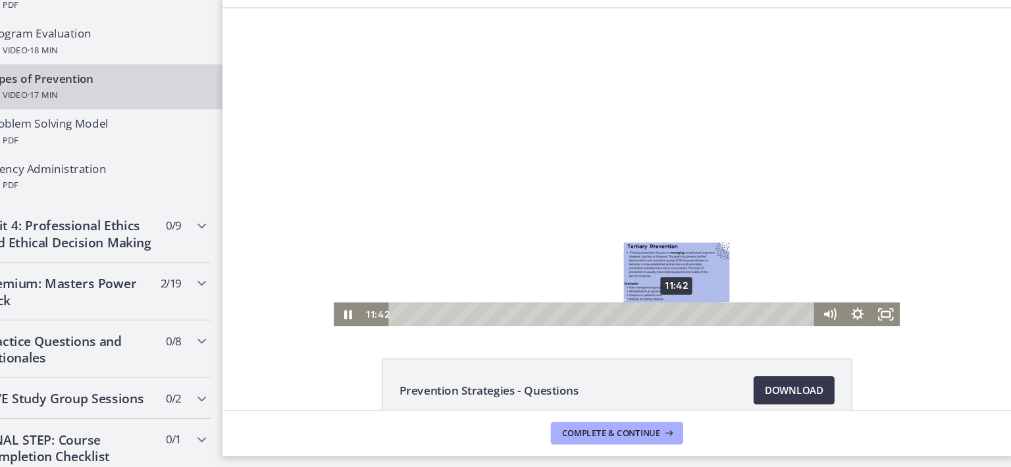
click at [642, 295] on div "11:42" at bounding box center [579, 294] width 382 height 22
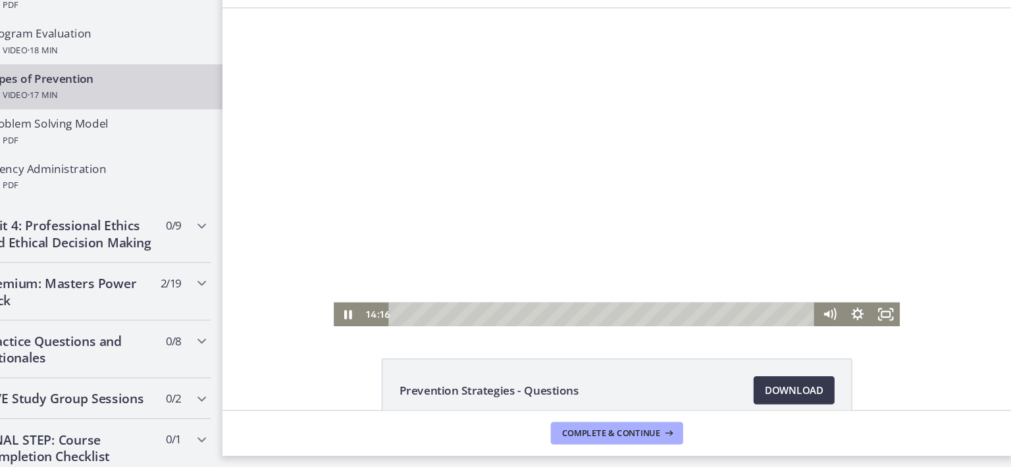
click at [527, 225] on div at bounding box center [590, 156] width 529 height 297
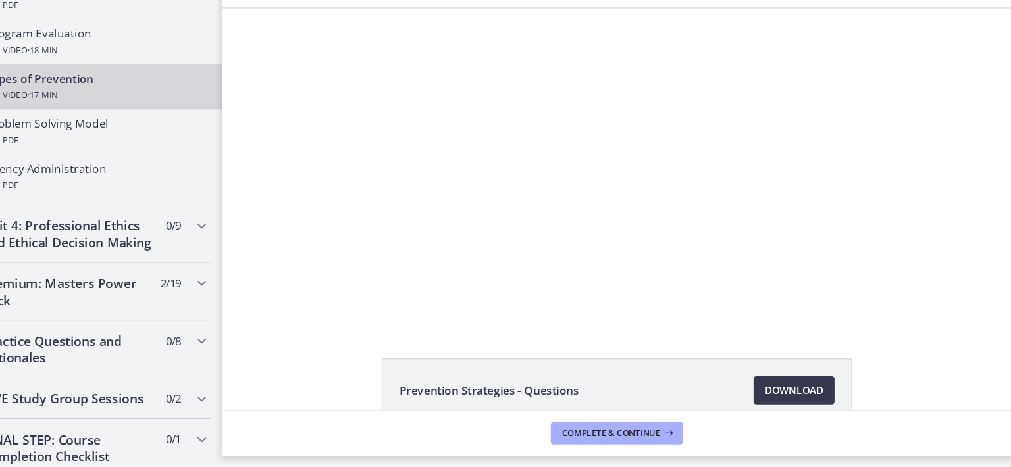
click at [527, 225] on div at bounding box center [590, 156] width 529 height 297
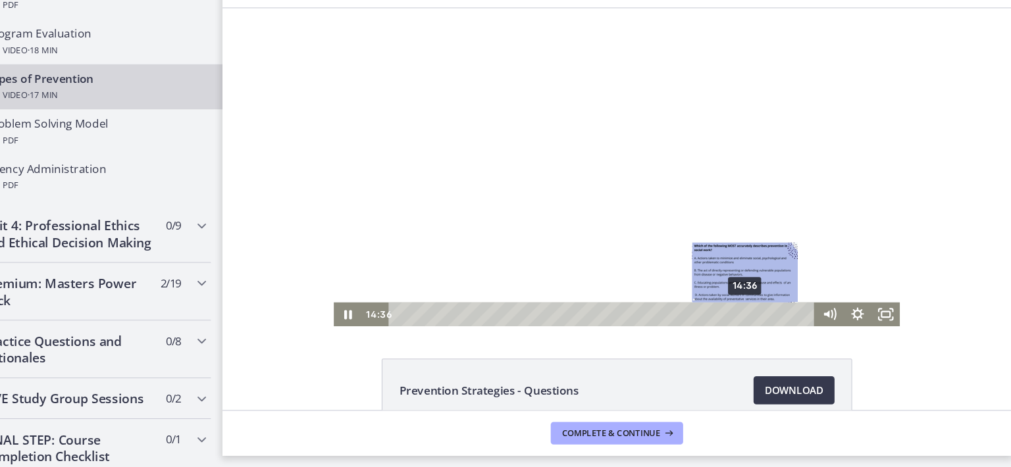
click at [707, 292] on div "14:36" at bounding box center [579, 294] width 382 height 22
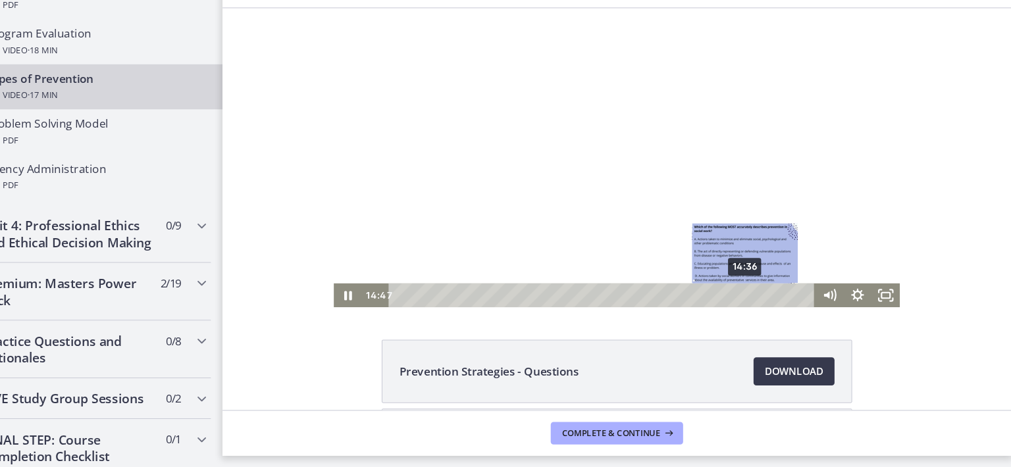
scroll to position [14, 0]
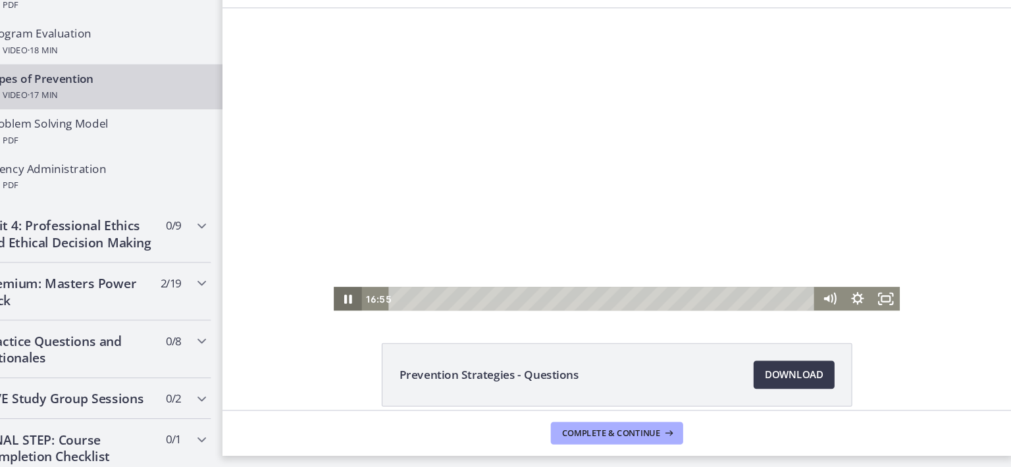
click at [339, 280] on icon "Pause" at bounding box center [339, 279] width 26 height 22
drag, startPoint x: 339, startPoint y: 280, endPoint x: 332, endPoint y: 276, distance: 7.7
click at [332, 276] on icon "Play Video" at bounding box center [341, 279] width 26 height 22
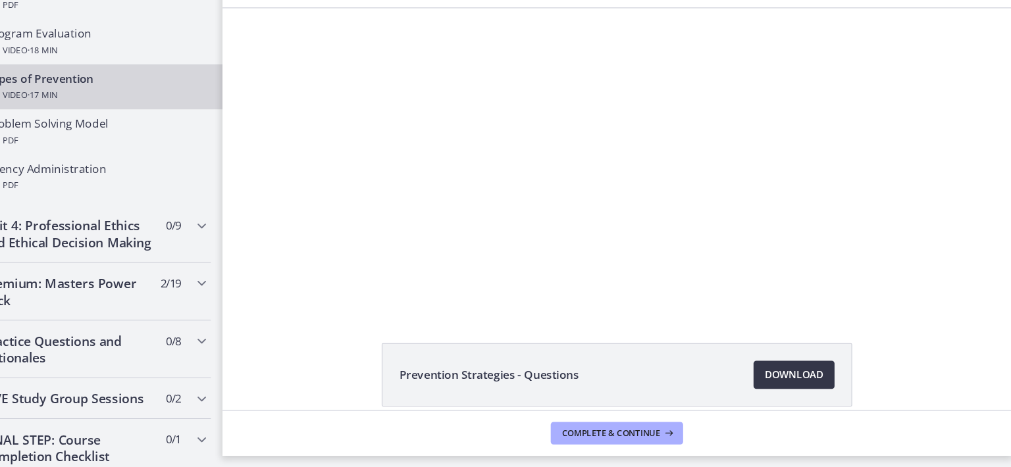
click at [792, 378] on span "Download Opens in a new window" at bounding box center [797, 381] width 55 height 16
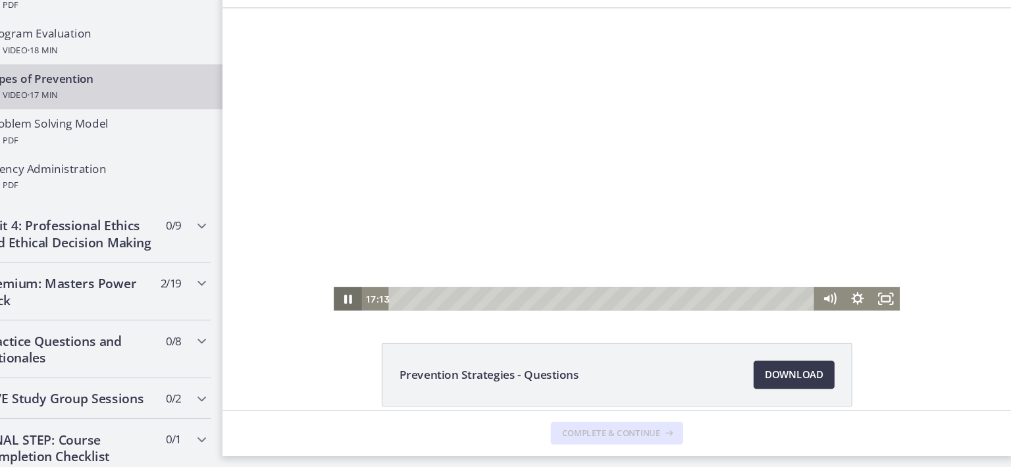
click at [340, 282] on icon "Pause" at bounding box center [339, 279] width 26 height 22
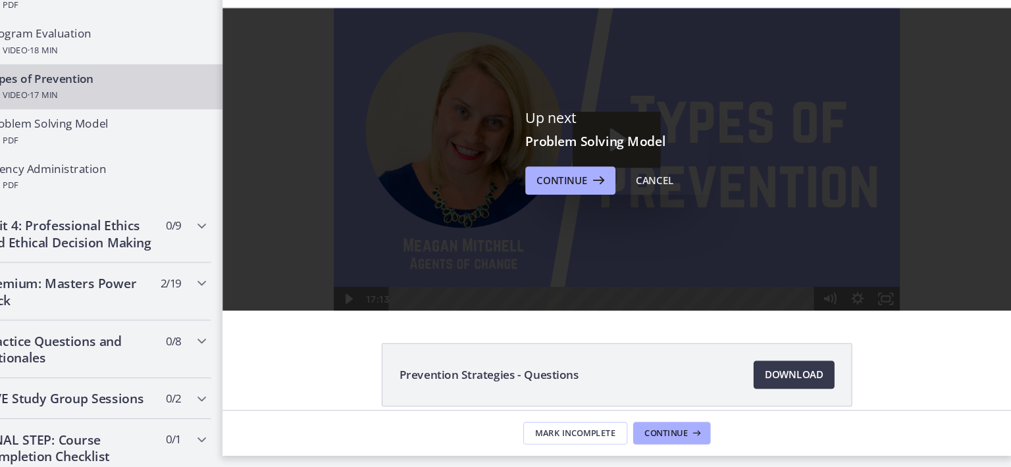
scroll to position [0, 0]
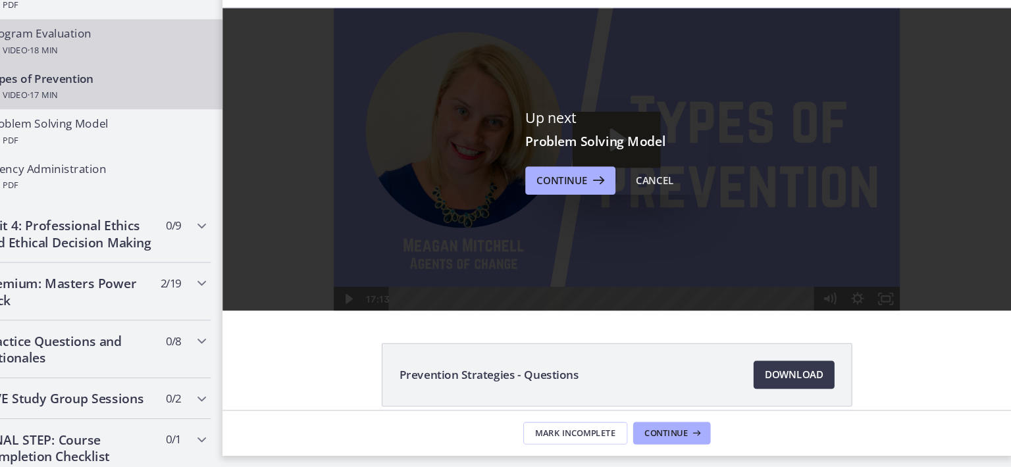
click at [217, 59] on div "Program Evaluation Video · 18 min" at bounding box center [144, 70] width 205 height 32
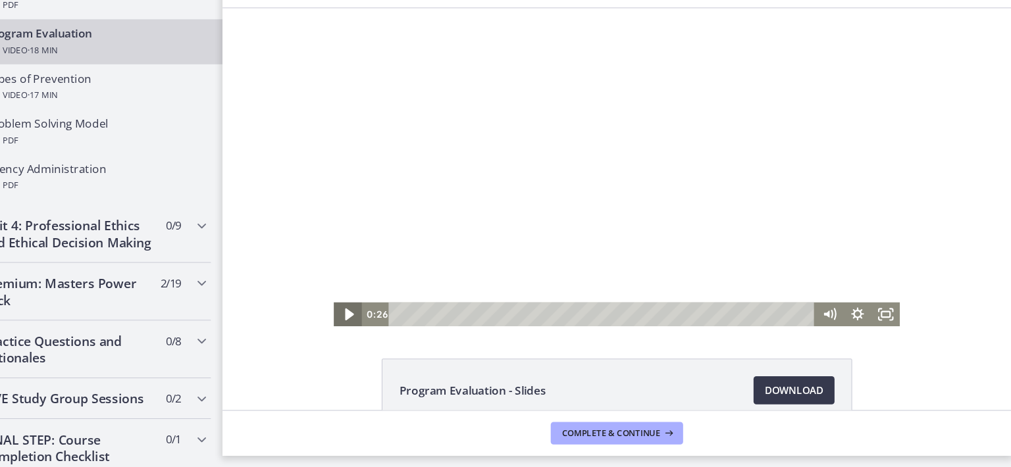
click at [343, 301] on icon "Play Video" at bounding box center [341, 294] width 32 height 27
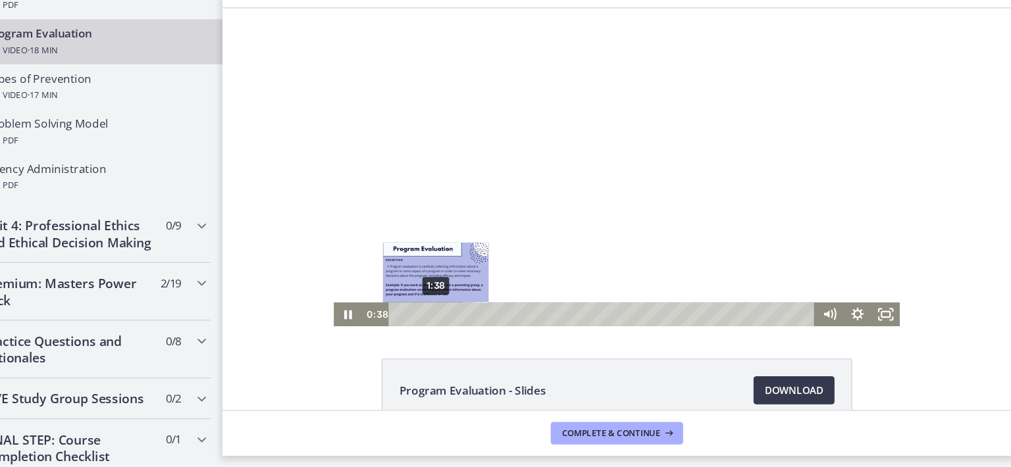
click at [417, 293] on div "1:38" at bounding box center [579, 294] width 382 height 22
click at [426, 290] on div "2:04" at bounding box center [579, 294] width 382 height 22
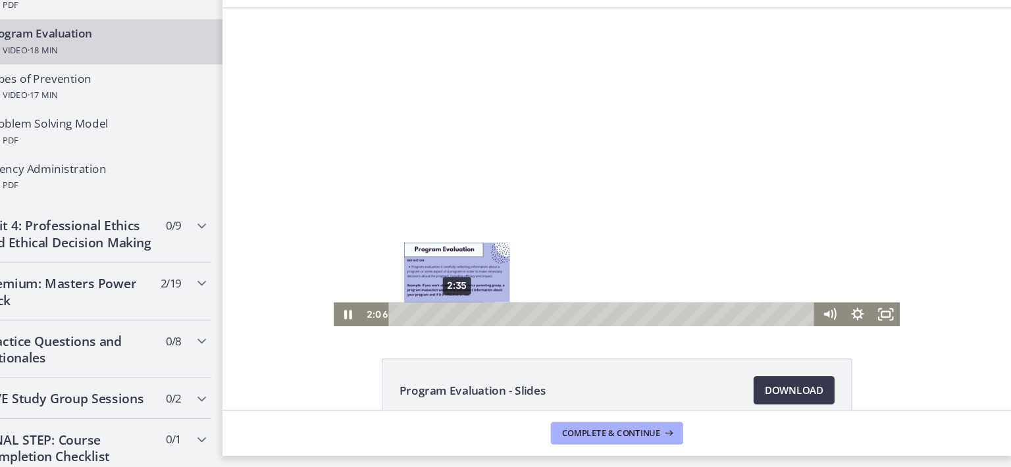
click at [436, 293] on div "2:35" at bounding box center [579, 294] width 382 height 22
click at [451, 293] on div "3:17" at bounding box center [579, 294] width 382 height 22
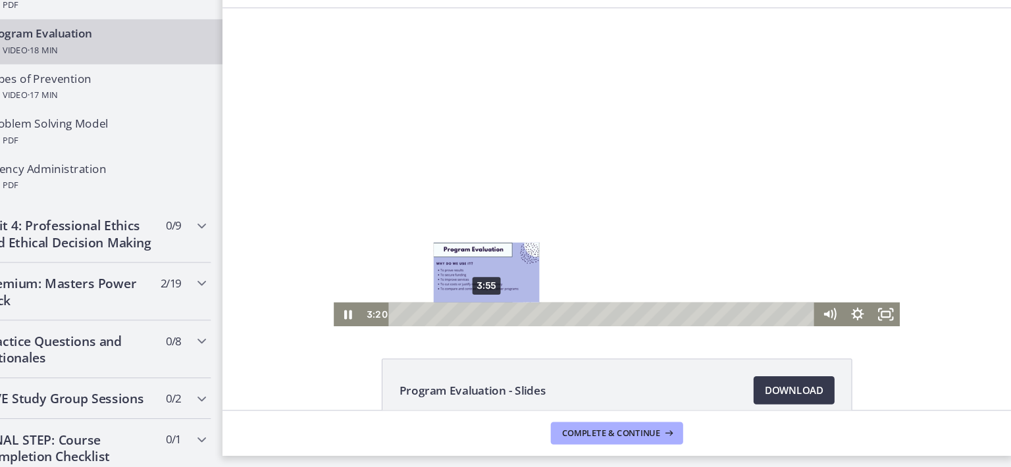
click at [464, 293] on div "3:55" at bounding box center [579, 294] width 382 height 22
click at [478, 295] on div "4:34" at bounding box center [579, 294] width 382 height 22
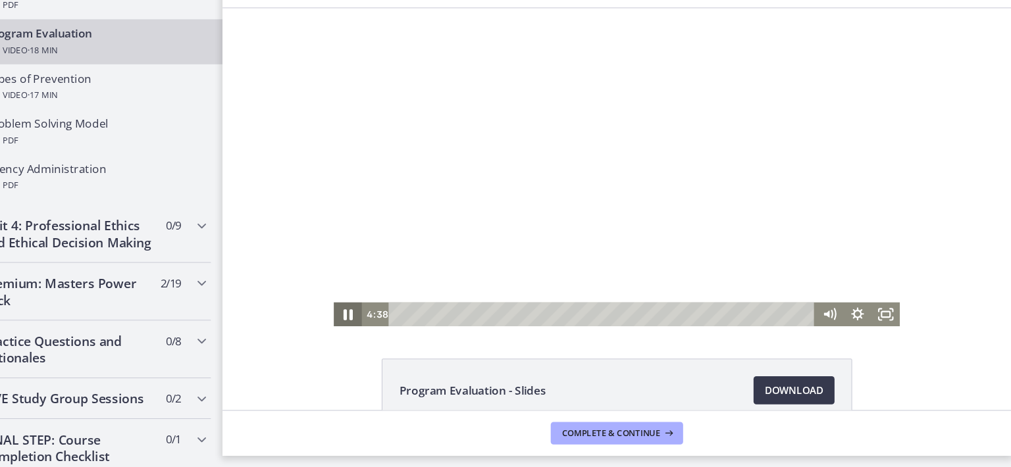
click at [334, 289] on icon "Pause" at bounding box center [340, 294] width 32 height 27
click at [334, 289] on icon "Play Video" at bounding box center [341, 294] width 26 height 22
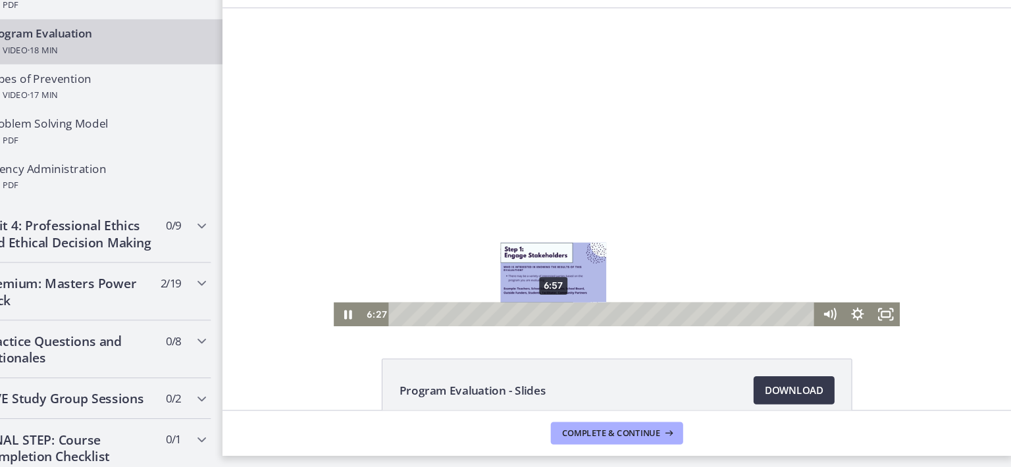
click at [527, 294] on div "6:57" at bounding box center [579, 294] width 382 height 22
click at [543, 295] on div "7:42" at bounding box center [579, 294] width 382 height 22
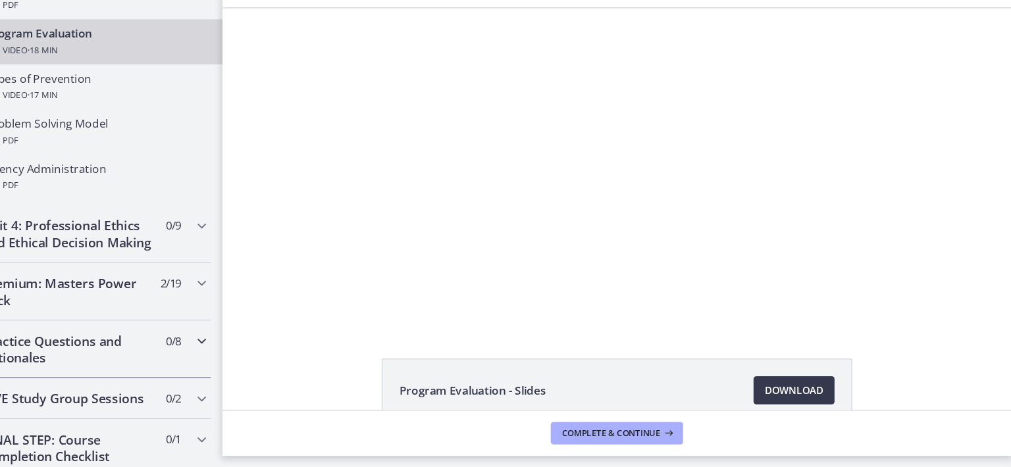
click at [102, 370] on h2 "Practice Questions and Rationales" at bounding box center [119, 358] width 161 height 32
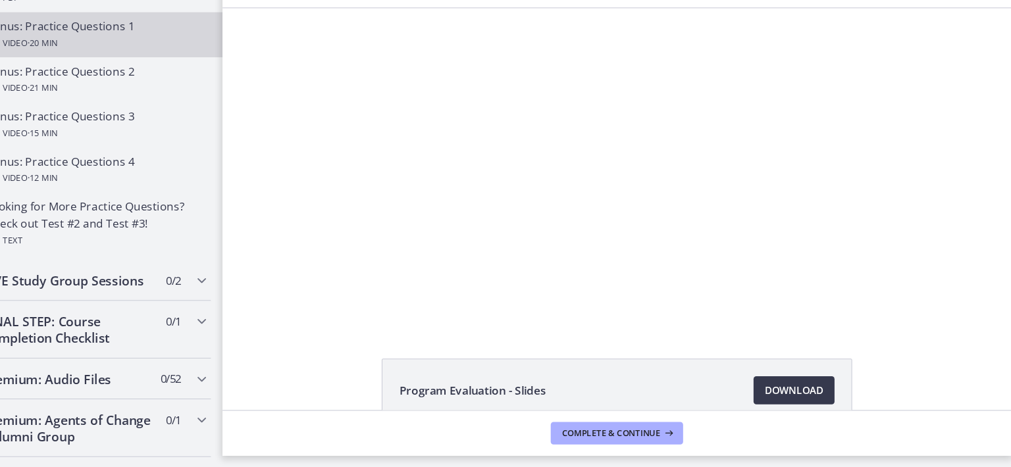
click at [109, 79] on span "· 20 min" at bounding box center [95, 71] width 28 height 16
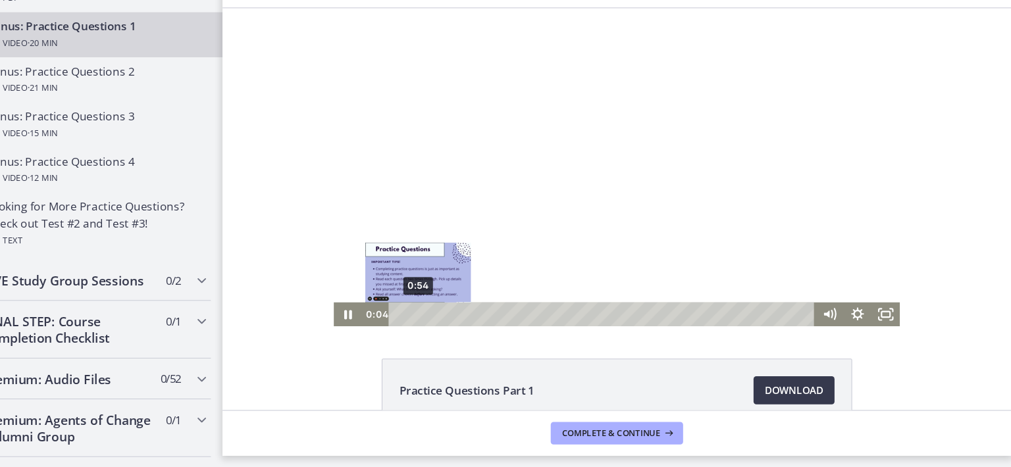
click at [401, 293] on div "0:54" at bounding box center [579, 294] width 382 height 22
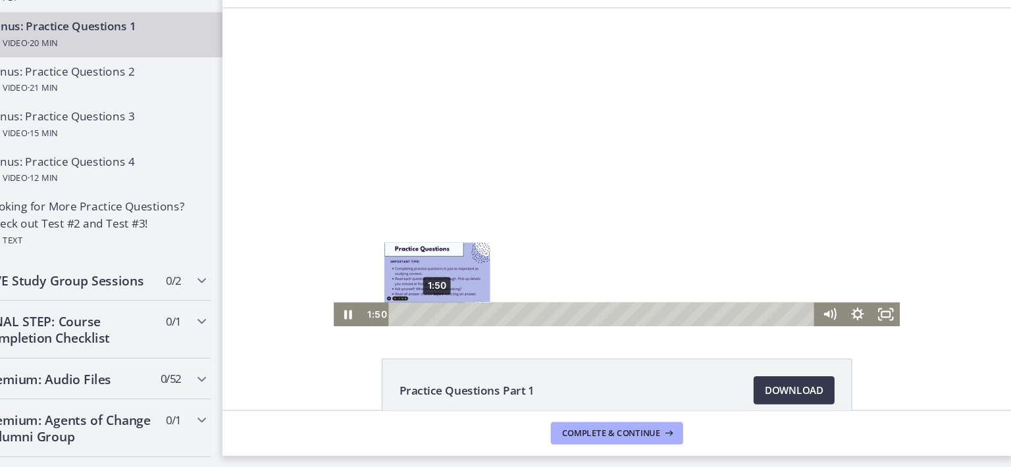
click at [418, 293] on div "1:50" at bounding box center [579, 294] width 382 height 22
click at [439, 295] on div "2:56" at bounding box center [579, 294] width 382 height 22
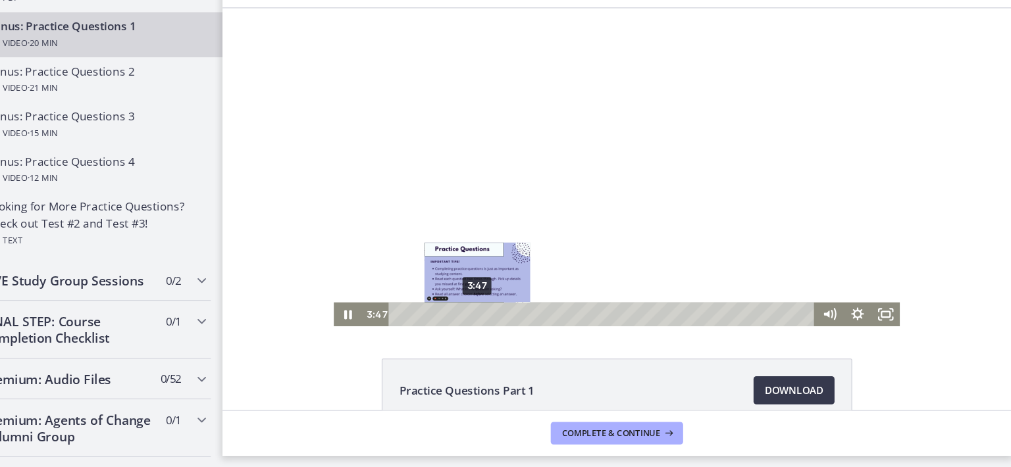
click at [455, 295] on div "3:47" at bounding box center [579, 294] width 382 height 22
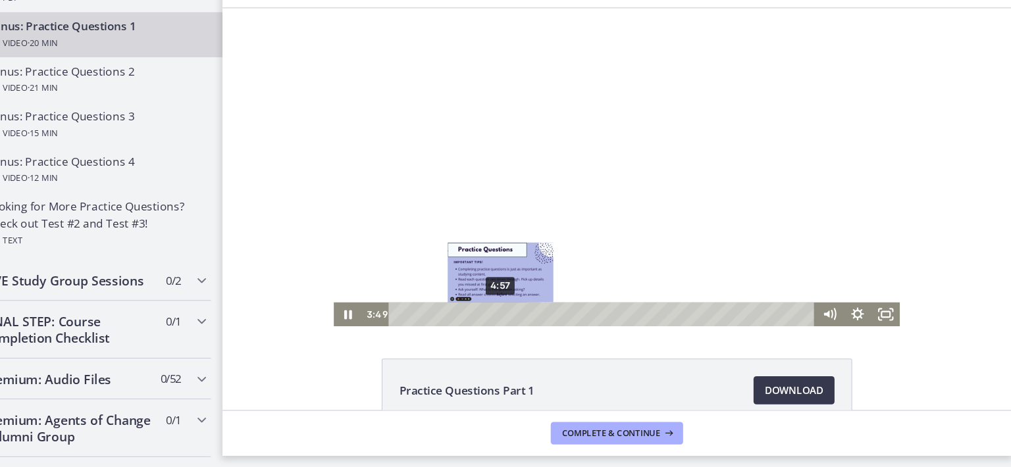
click at [478, 297] on div "4:57" at bounding box center [579, 294] width 382 height 22
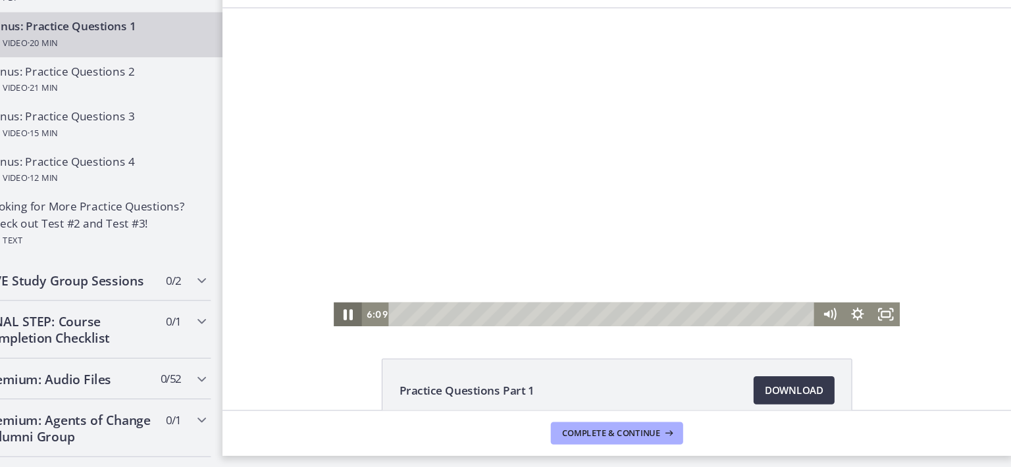
click at [328, 297] on icon "Pause" at bounding box center [340, 294] width 32 height 27
click at [328, 297] on icon "Play Video" at bounding box center [341, 294] width 26 height 22
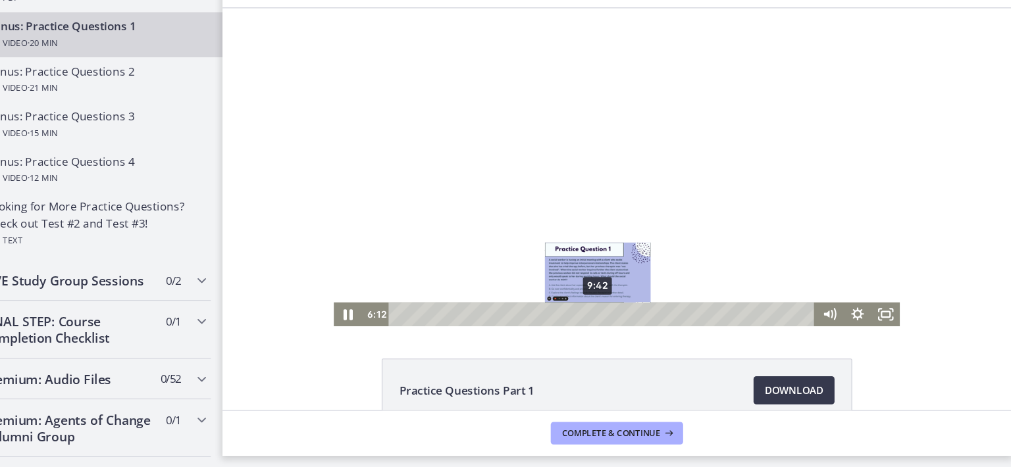
click at [569, 295] on div "6:12 9:42" at bounding box center [590, 294] width 529 height 22
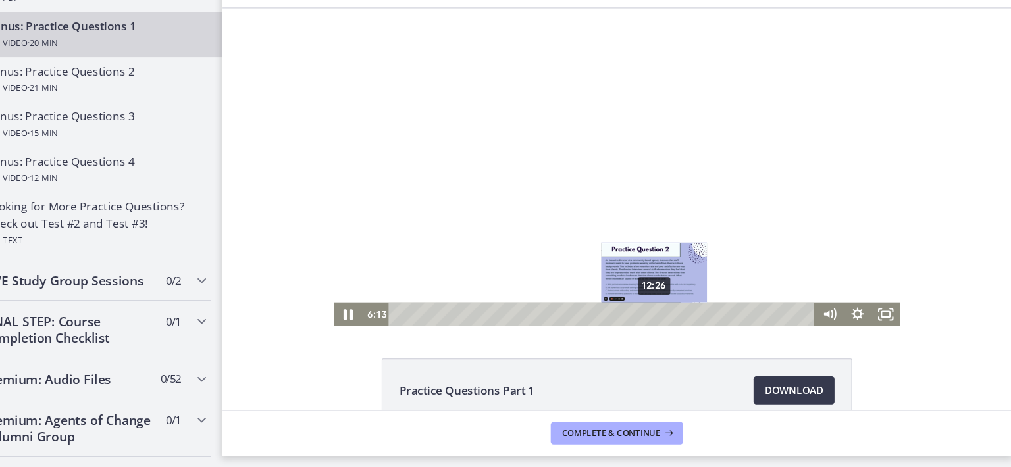
drag, startPoint x: 328, startPoint y: 297, endPoint x: 555, endPoint y: 280, distance: 227.6
click at [621, 297] on div "12:26" at bounding box center [579, 294] width 382 height 22
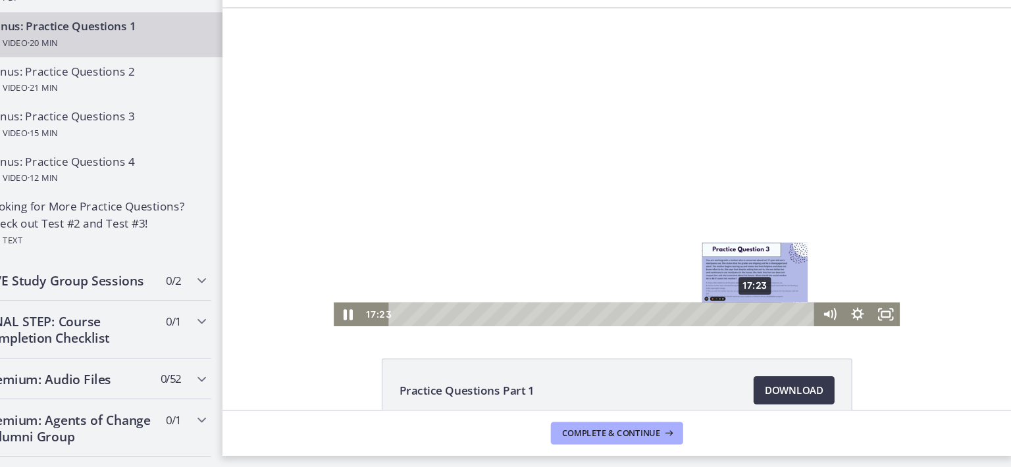
click at [716, 292] on div "17:23" at bounding box center [579, 294] width 382 height 22
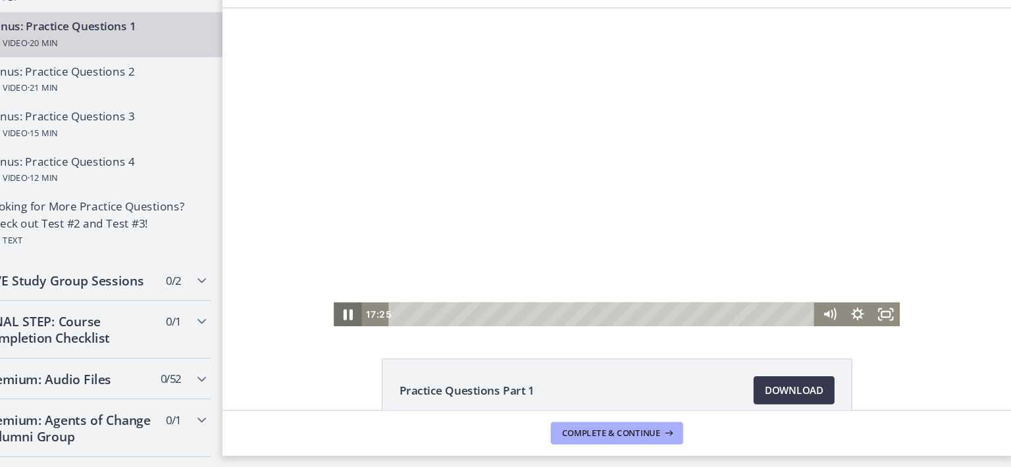
click at [324, 293] on icon "Pause" at bounding box center [340, 294] width 32 height 27
drag, startPoint x: 323, startPoint y: 293, endPoint x: 326, endPoint y: 277, distance: 16.0
click at [326, 277] on div "Click for sound @keyframes VOLUME_SMALL_WAVE_FLASH { 0% { opacity: 0; } 33% { o…" at bounding box center [590, 156] width 529 height 297
click at [341, 291] on icon "Play Video" at bounding box center [341, 294] width 32 height 27
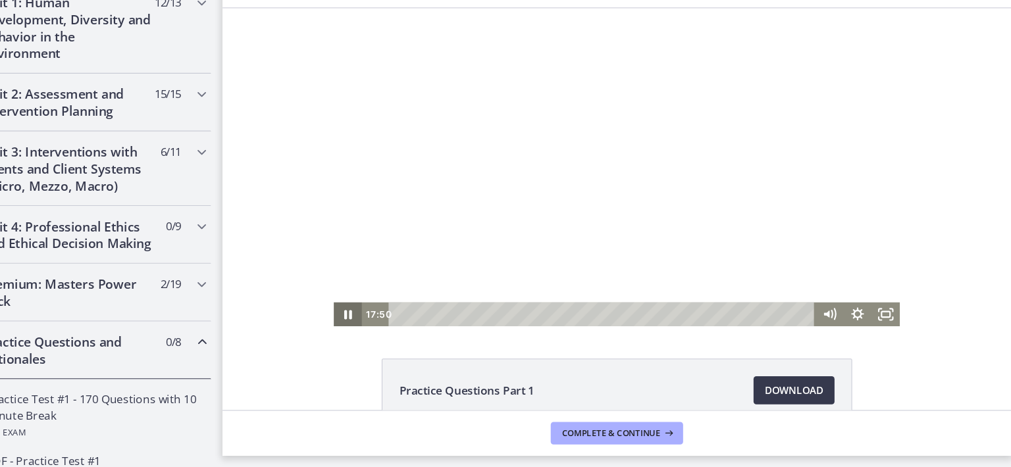
scroll to position [359, 0]
click at [115, 321] on h2 "Premium: Masters Power Pack" at bounding box center [119, 306] width 161 height 32
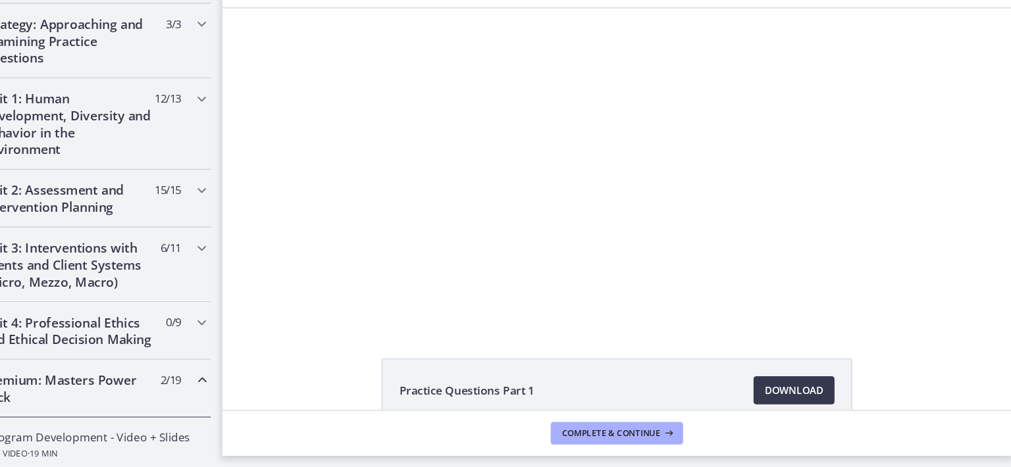
scroll to position [267, 0]
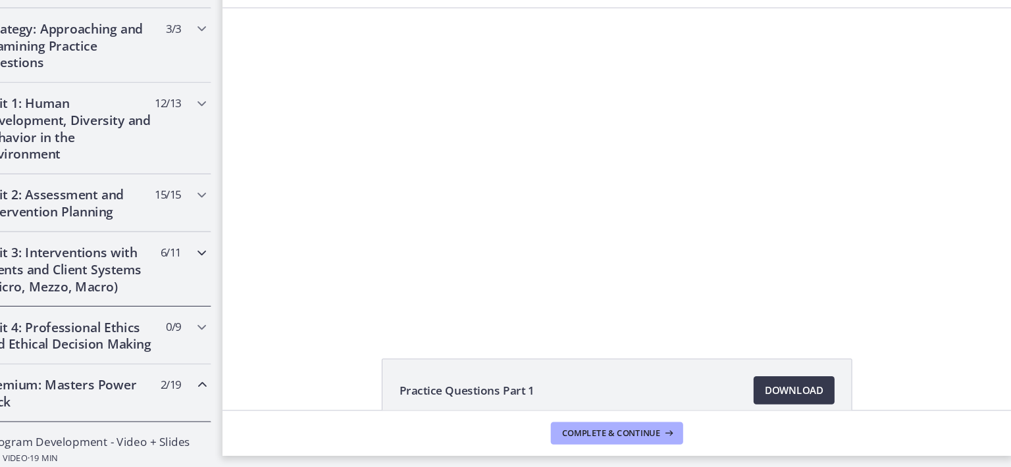
click at [207, 276] on div "Unit 3: Interventions with Clients and Client Systems (Micro, Mezzo, Macro) 6 /…" at bounding box center [132, 282] width 242 height 70
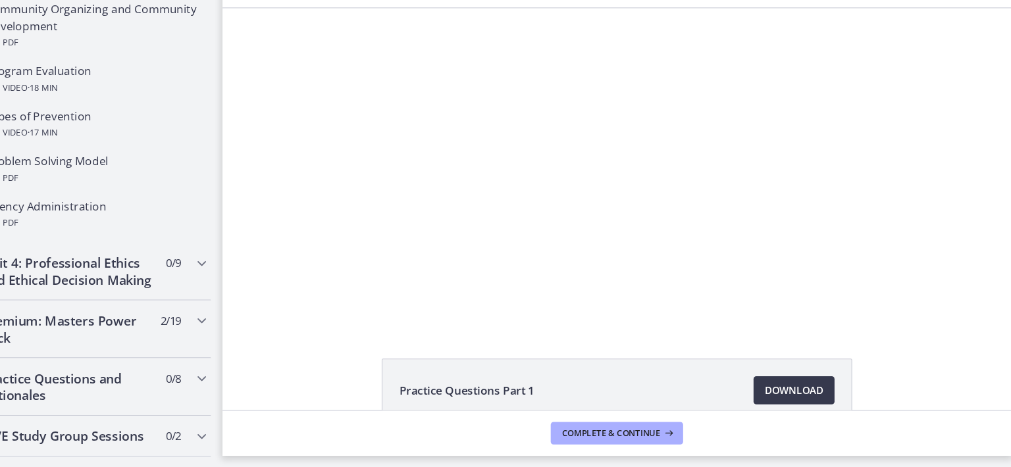
scroll to position [834, 0]
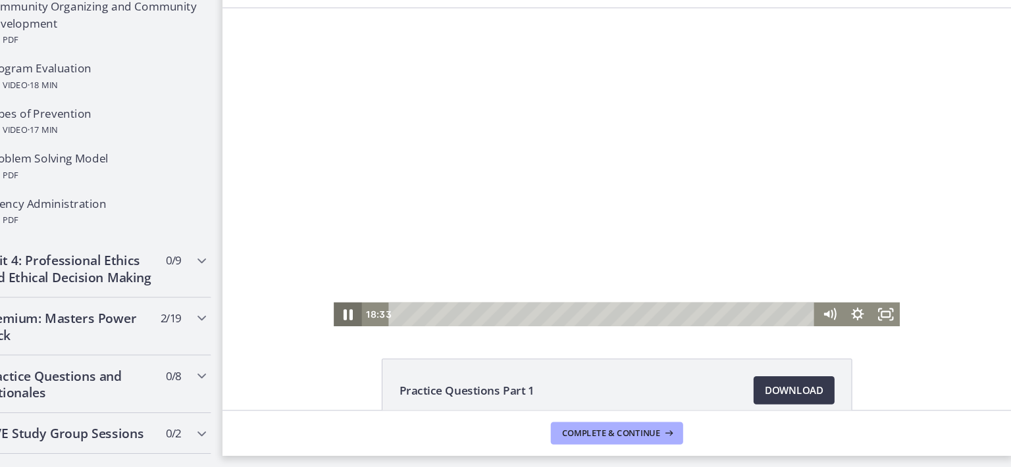
click at [336, 295] on icon "Pause" at bounding box center [340, 295] width 9 height 11
